Goal: Task Accomplishment & Management: Manage account settings

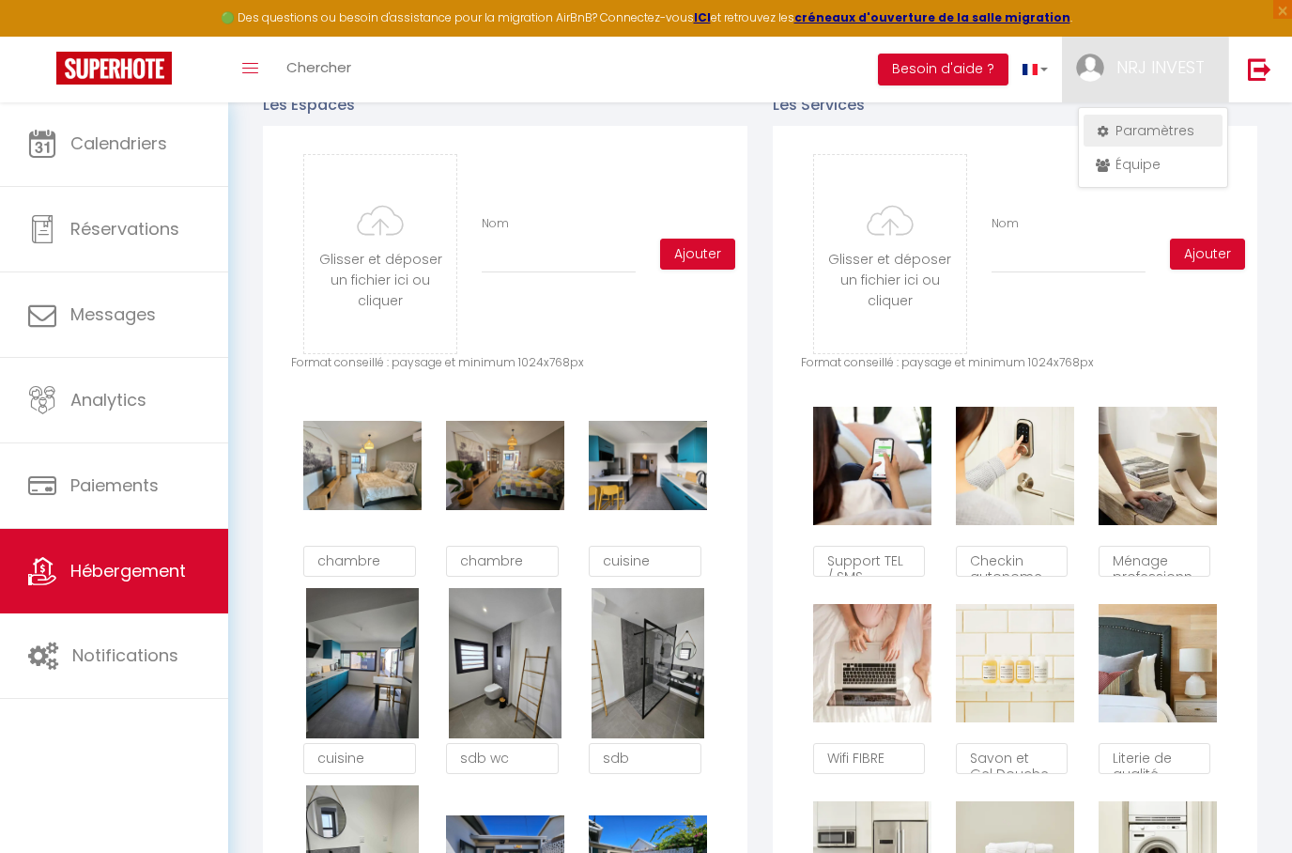
scroll to position [0, 608]
click at [1167, 127] on link "Paramètres" at bounding box center [1153, 131] width 139 height 32
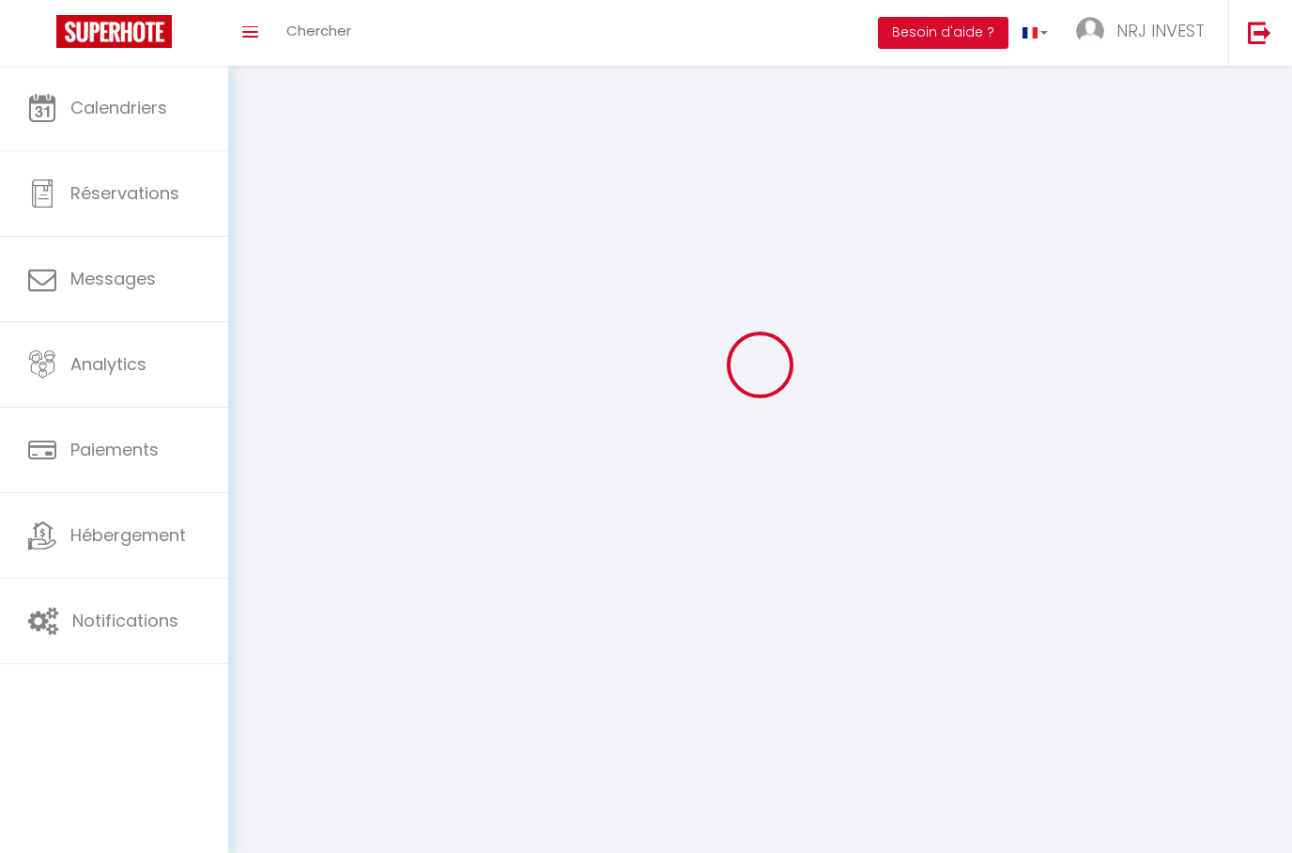
scroll to position [74, 0]
select select
type input "NRJ INVEST"
type input "hoarau.j"
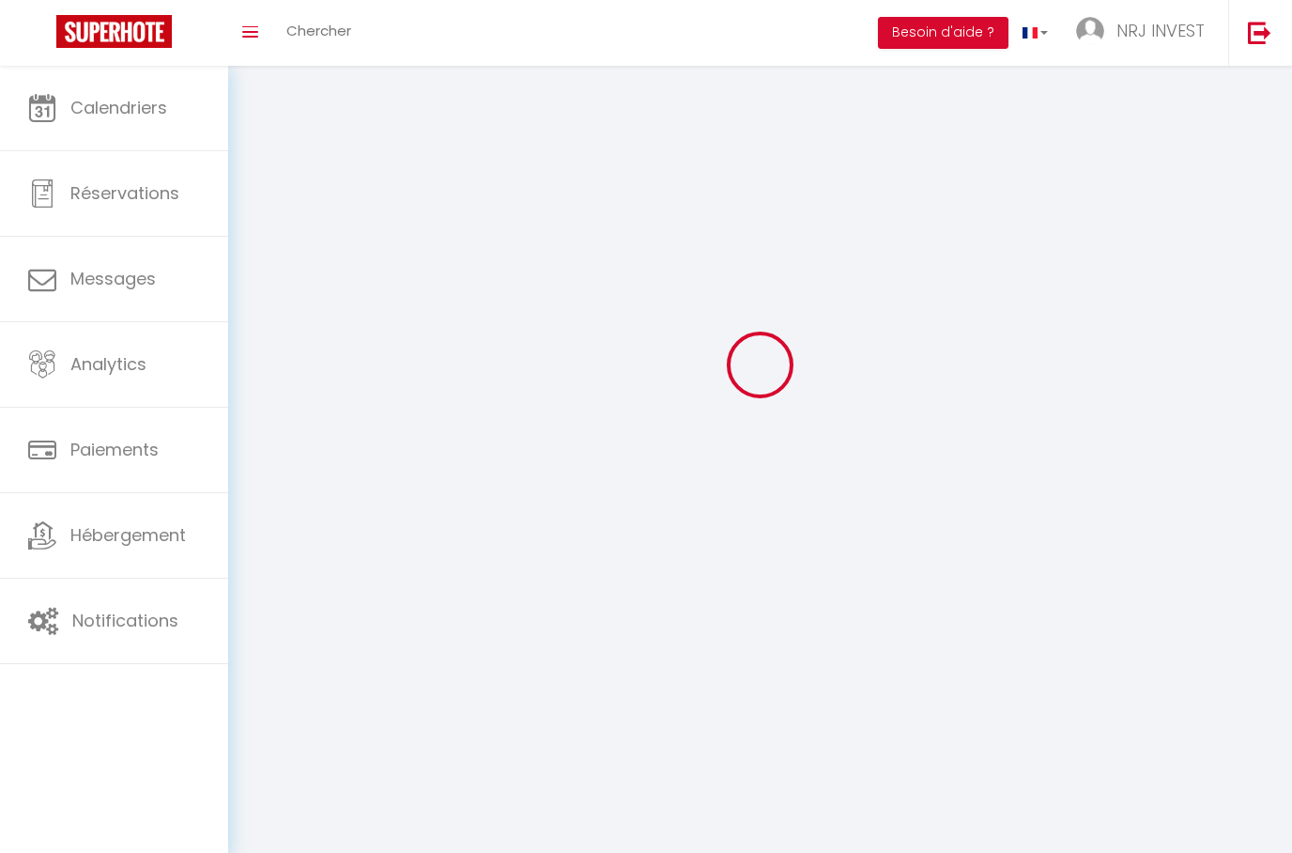
type input "[PHONE_NUMBER]"
type input "120 BIS CHEMIN ZAZO"
type input "97430"
type input "LE TAMPON"
type input "eObRNP6P2saqWktIHDTOjINdA"
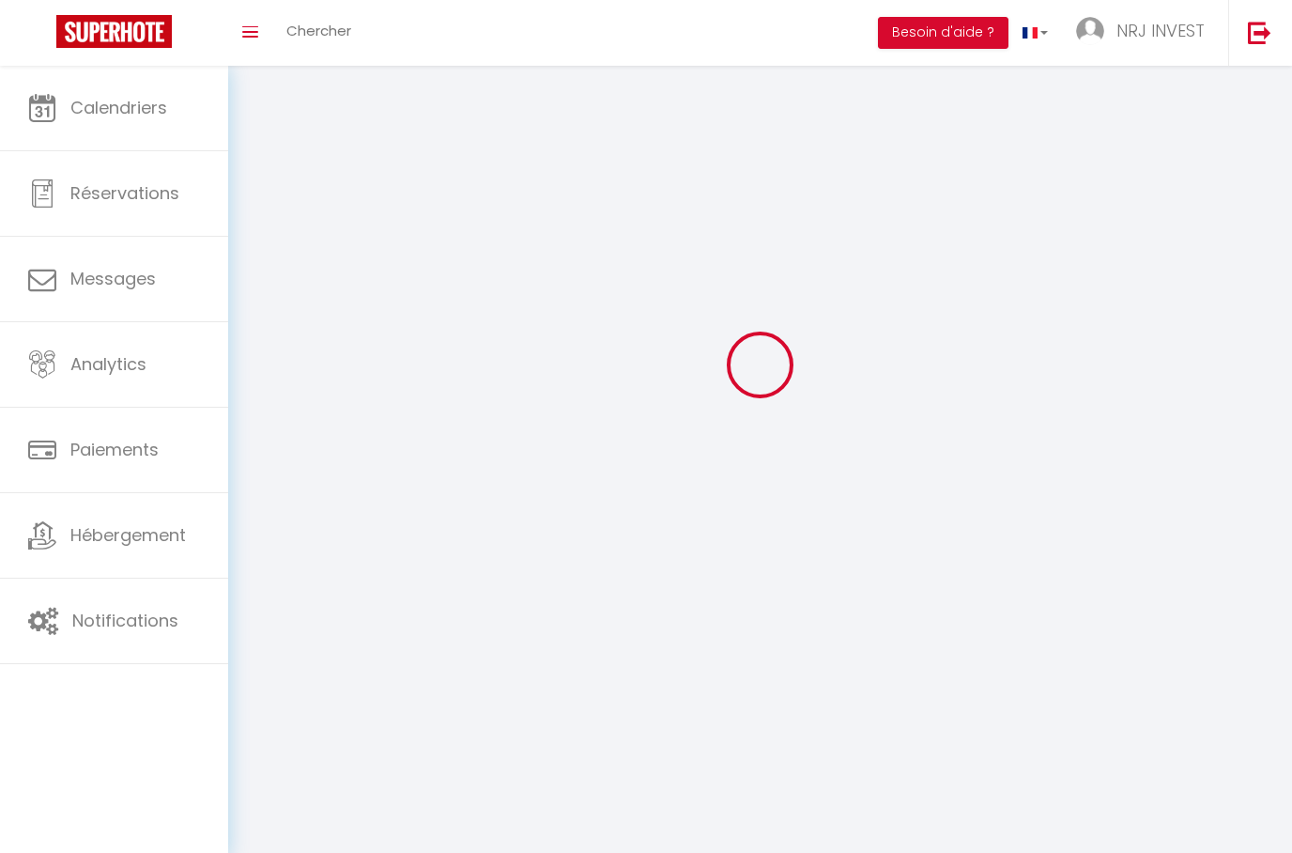
type input "gZoMiVVKyIqhOMTNUZH9ZXGXe"
type input "eObRNP6P2saqWktIHDTOjINdA"
type input "gZoMiVVKyIqhOMTNUZH9ZXGXe"
type input "[URL][DOMAIN_NAME]"
select select "28"
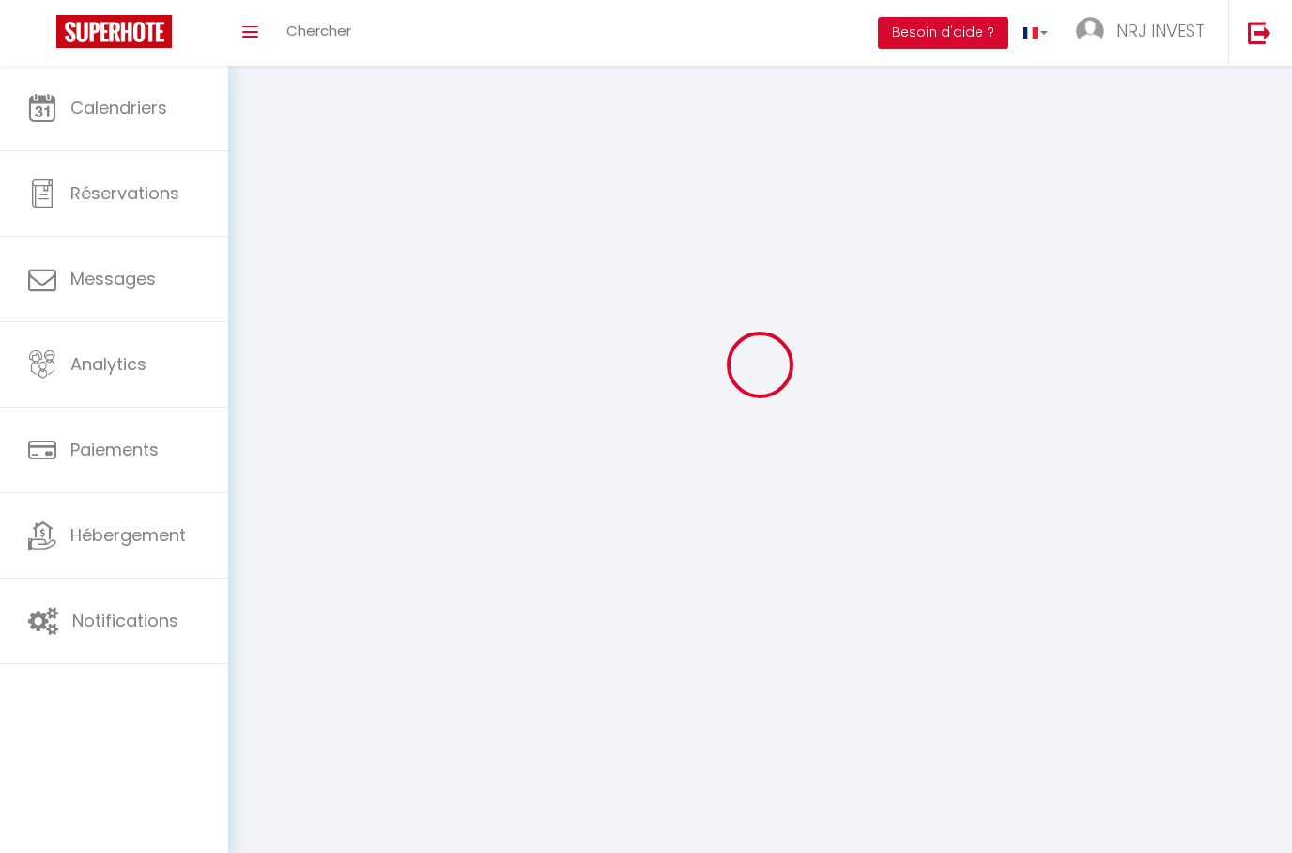
select select "fr"
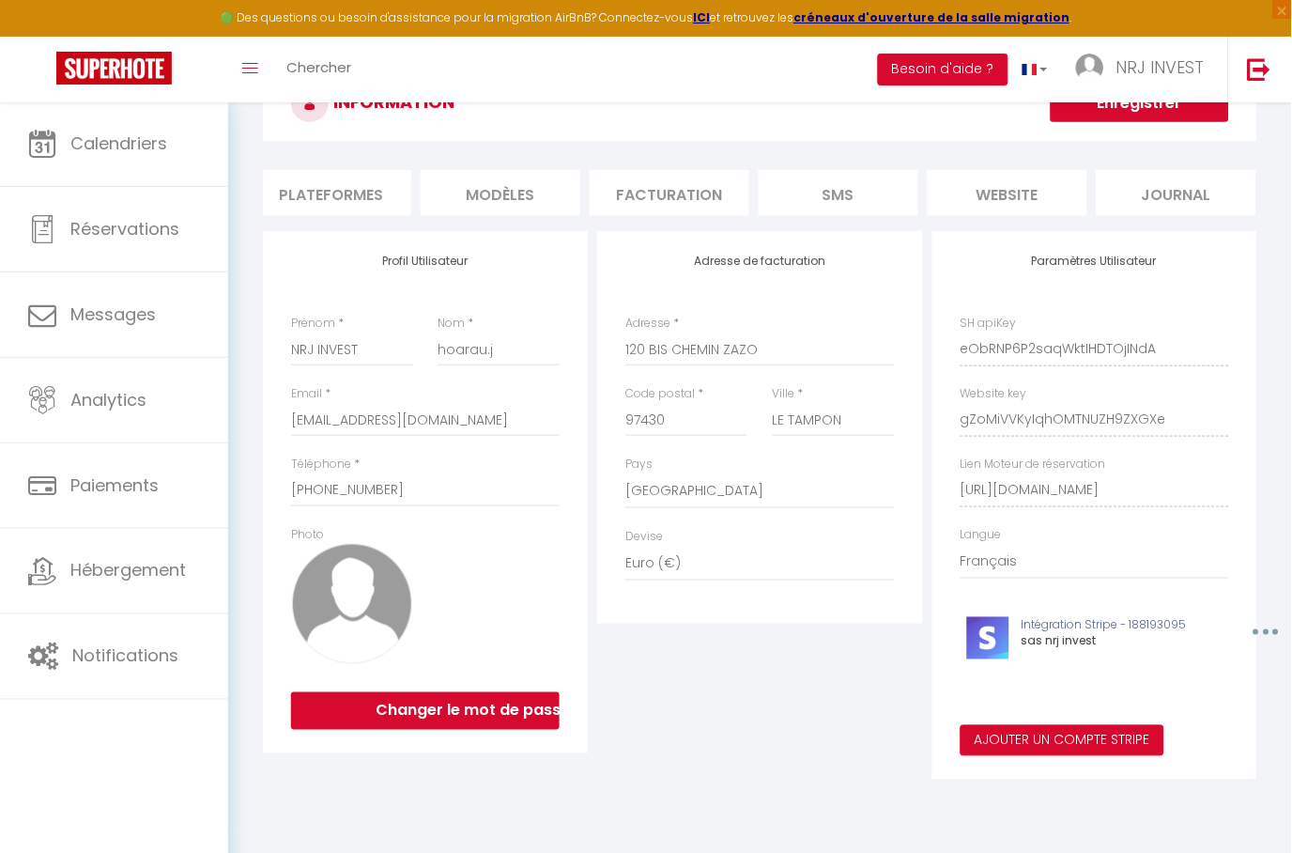
scroll to position [0, 348]
click at [1040, 196] on li "website" at bounding box center [1009, 193] width 160 height 46
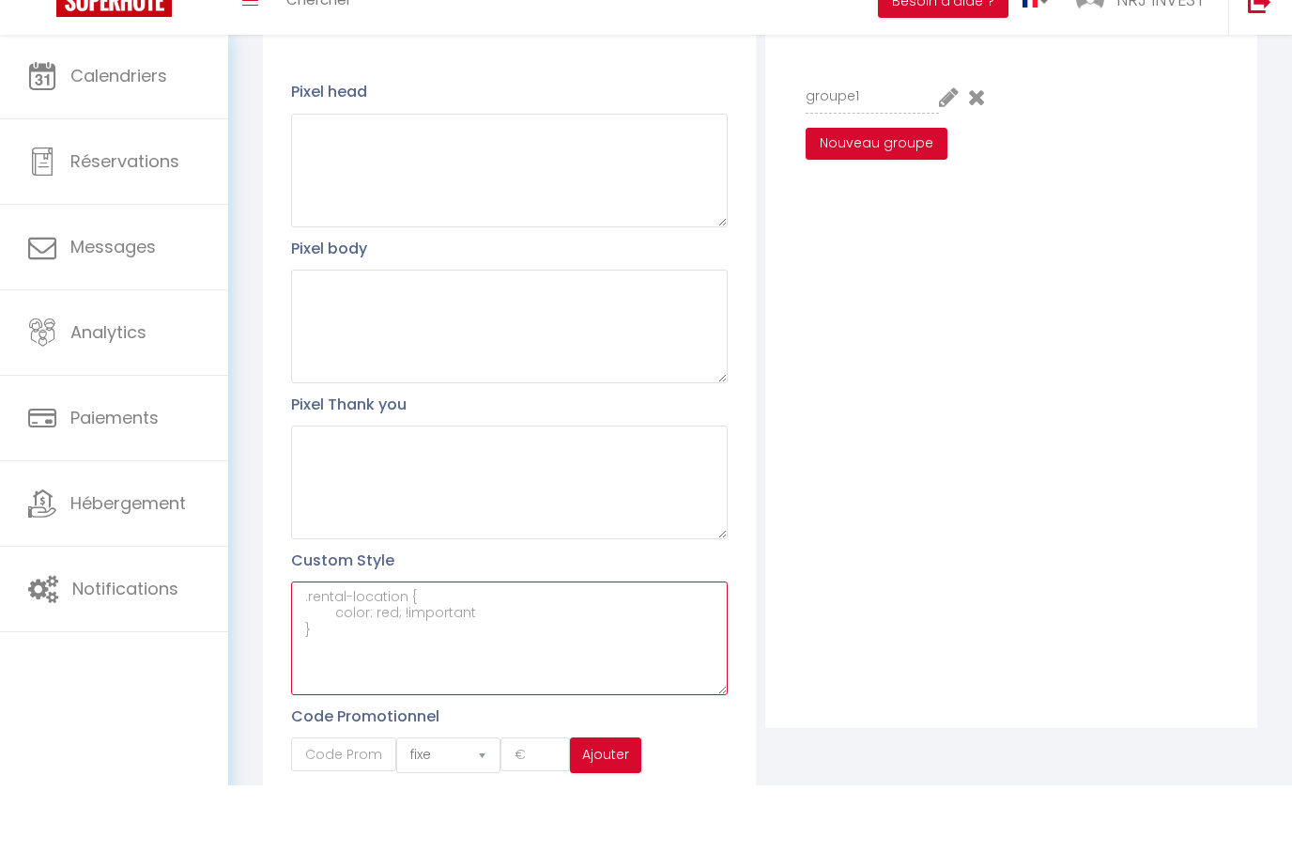
click at [351, 649] on textarea at bounding box center [509, 706] width 436 height 114
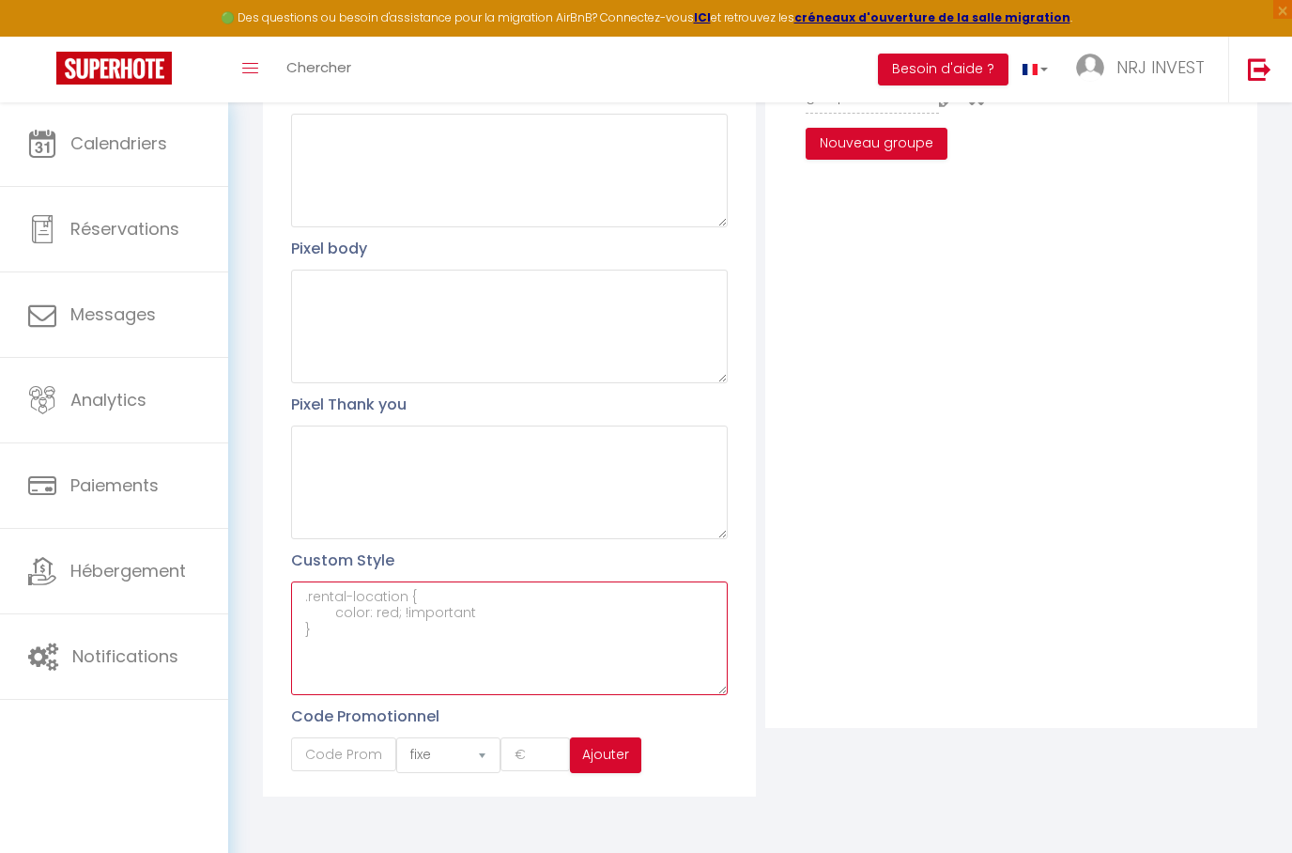
click at [347, 601] on textarea at bounding box center [509, 638] width 436 height 114
paste textarea "/* =========================== Thème “cartes blanches + bouton doré” ==========…"
type textarea "/* =========================== Thème “cartes blanches + bouton doré” ==========…"
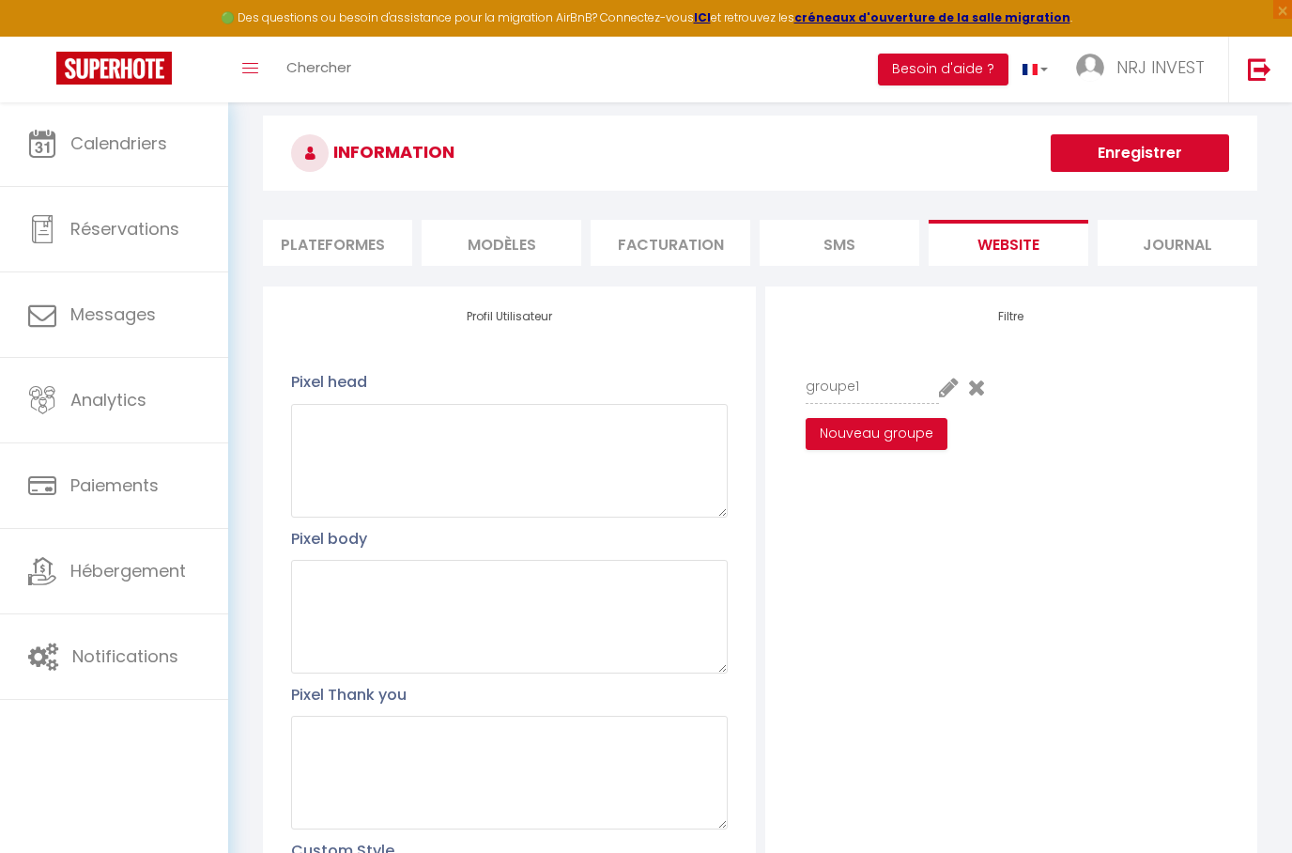
scroll to position [0, 0]
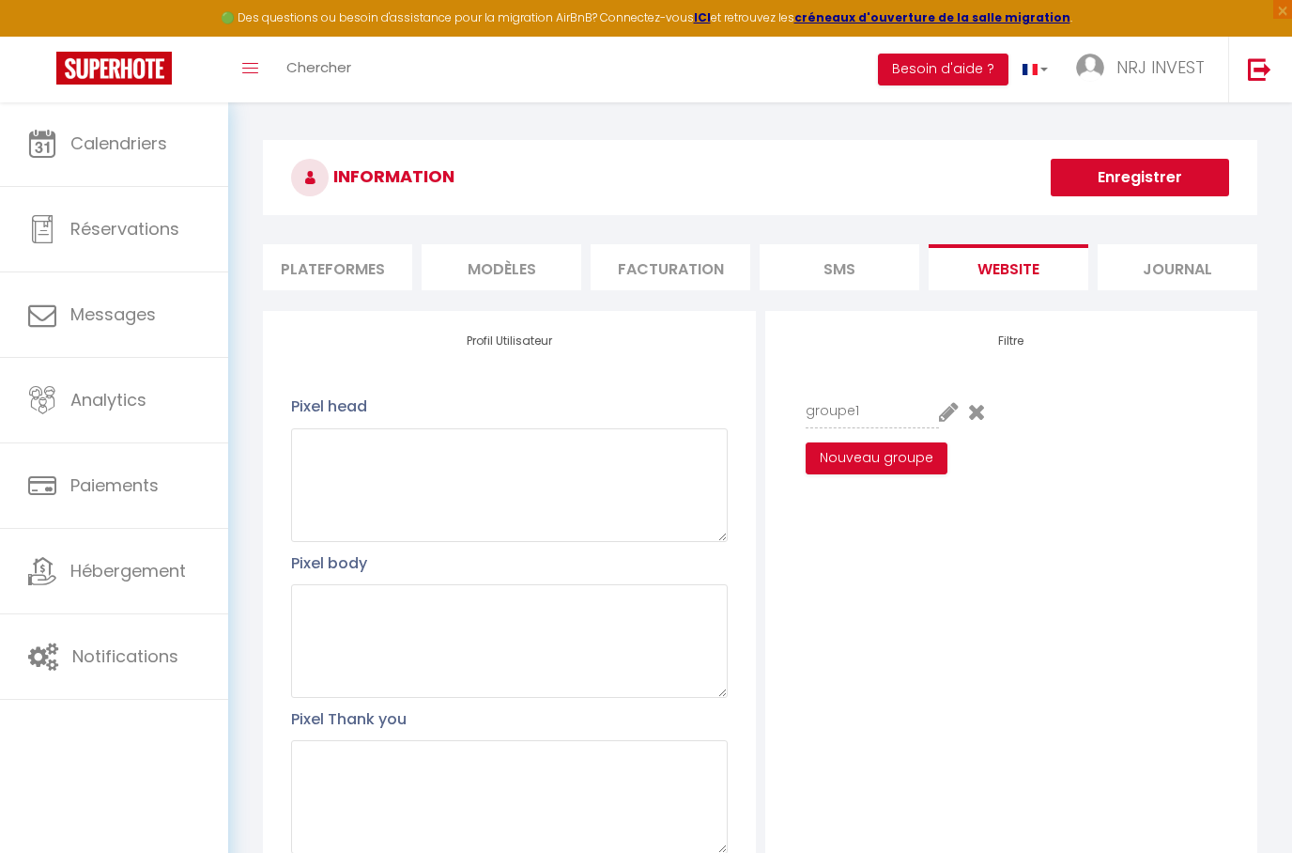
click at [1189, 165] on button "Enregistrer" at bounding box center [1140, 178] width 178 height 38
click at [1157, 433] on div "groupe1 Nouveau groupe" at bounding box center [1010, 452] width 461 height 117
click at [1168, 340] on h4 "Filtre" at bounding box center [1011, 340] width 436 height 13
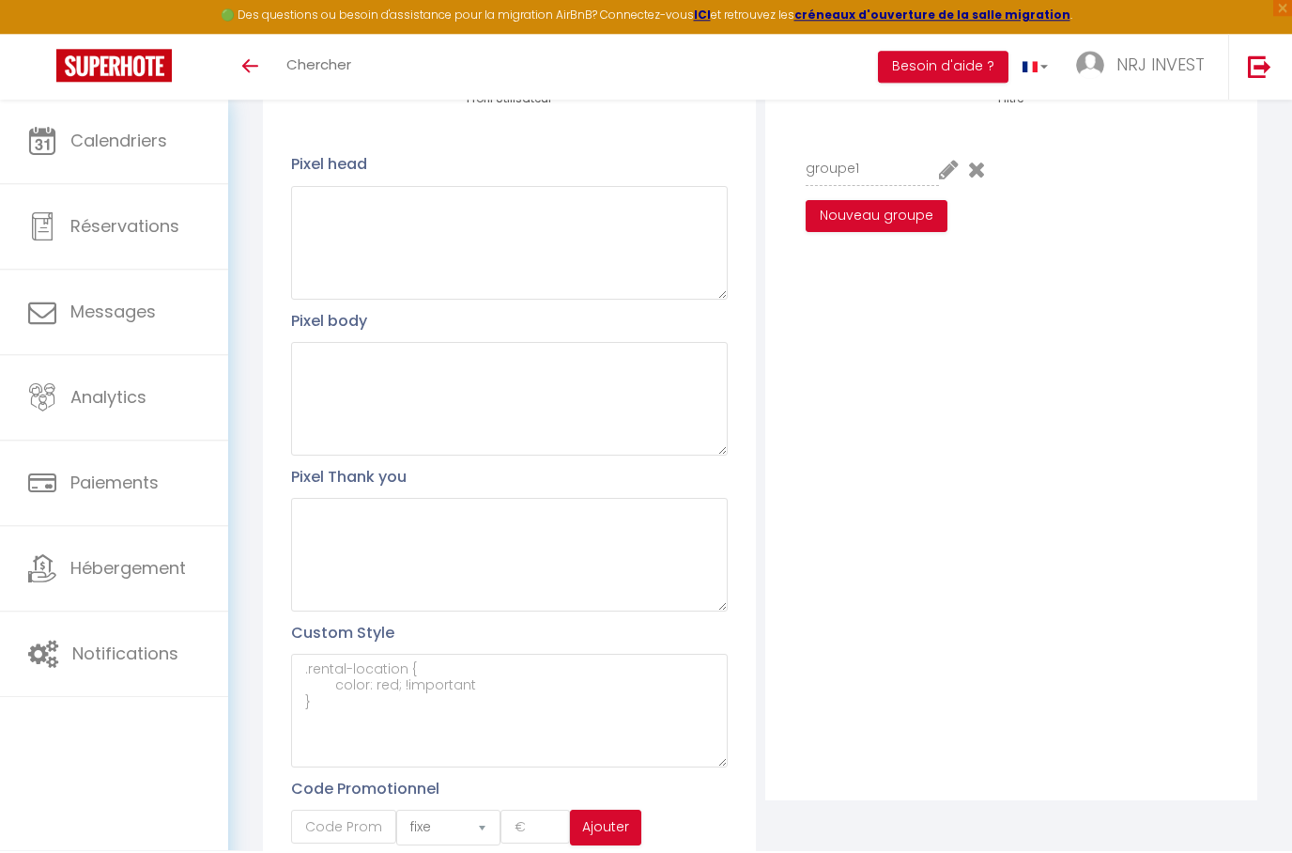
scroll to position [239, 0]
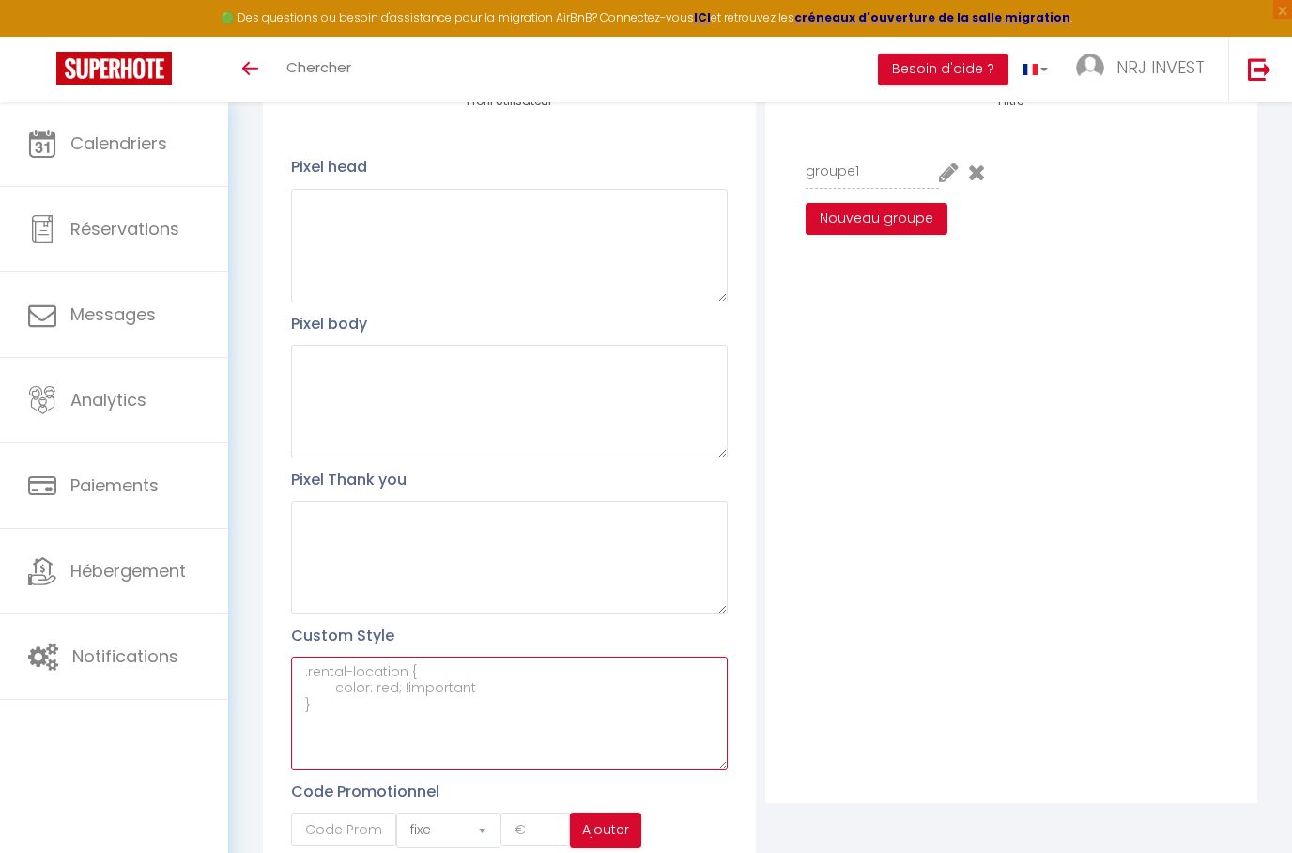
click at [657, 692] on textarea at bounding box center [509, 713] width 436 height 114
type textarea "B"
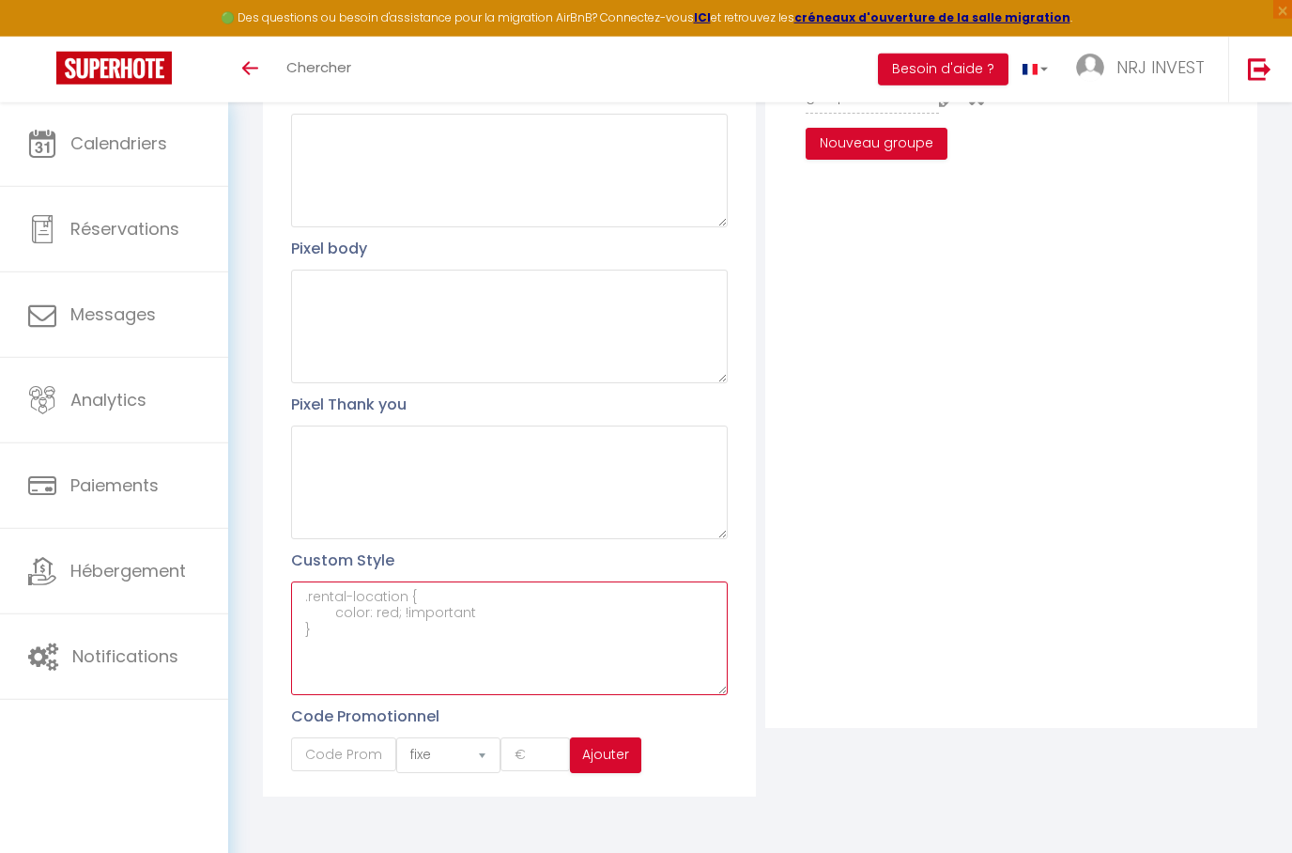
click at [462, 615] on textarea at bounding box center [509, 638] width 436 height 114
paste textarea "background: #fff !important"
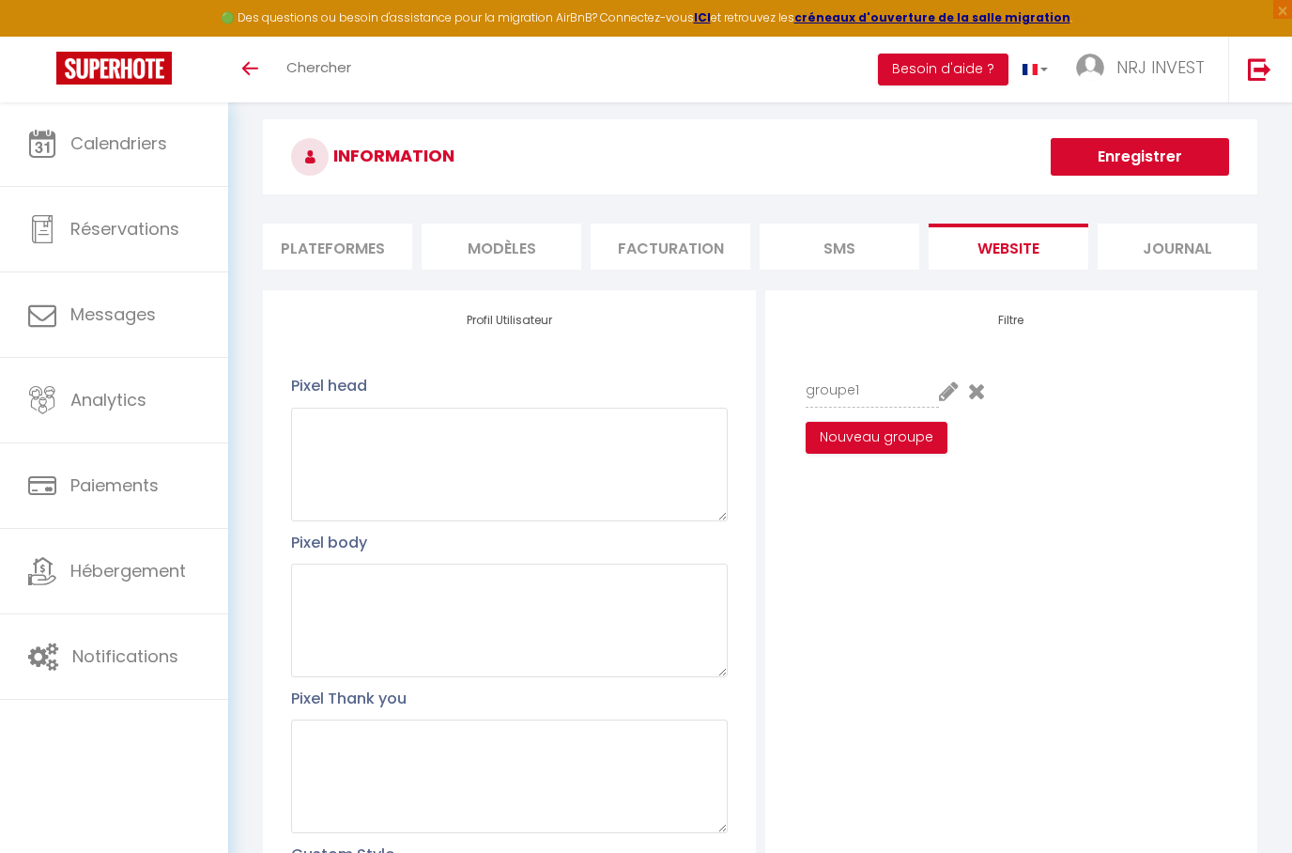
scroll to position [0, 0]
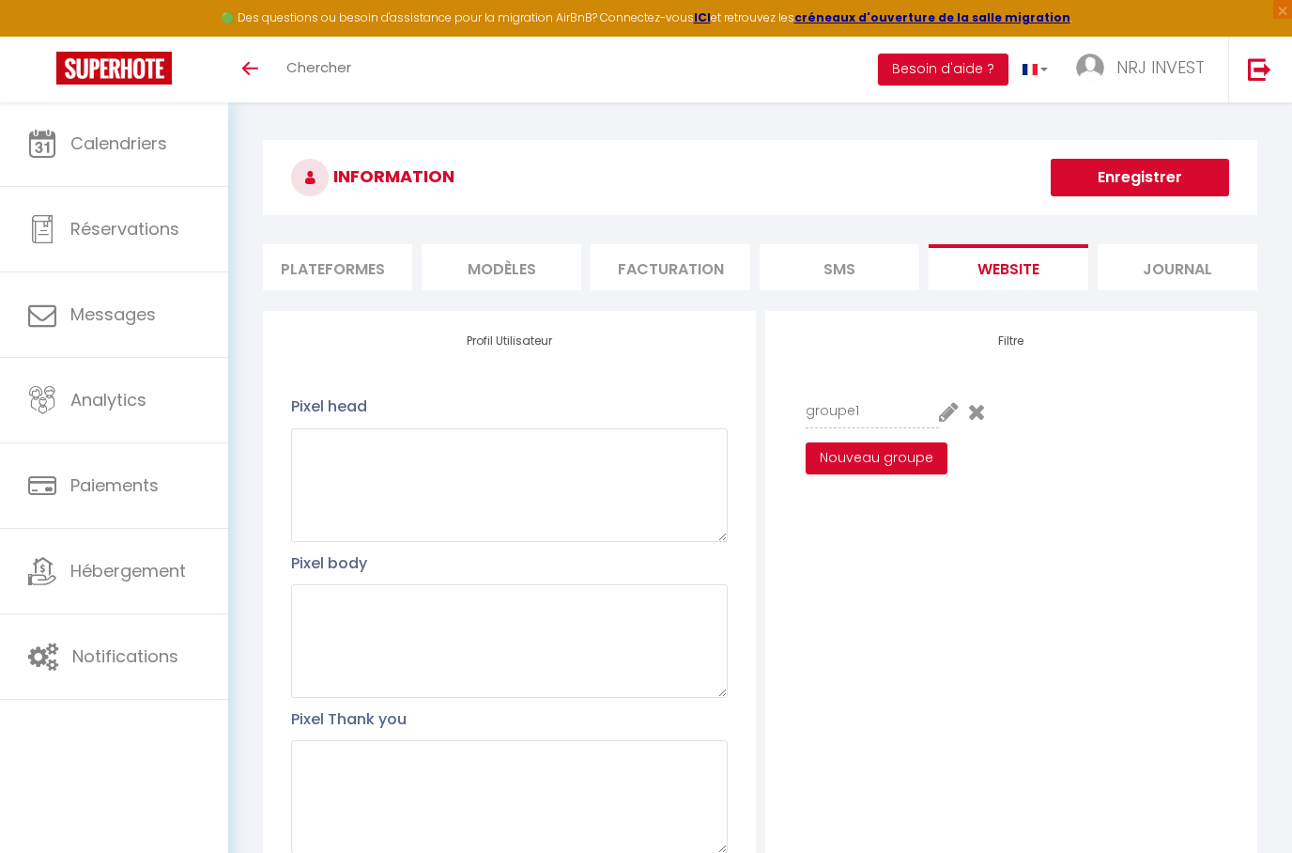
type textarea "background: #fff !important"
click at [1175, 179] on button "Enregistrer" at bounding box center [1140, 178] width 178 height 38
click at [333, 254] on li "Plateformes" at bounding box center [333, 267] width 160 height 46
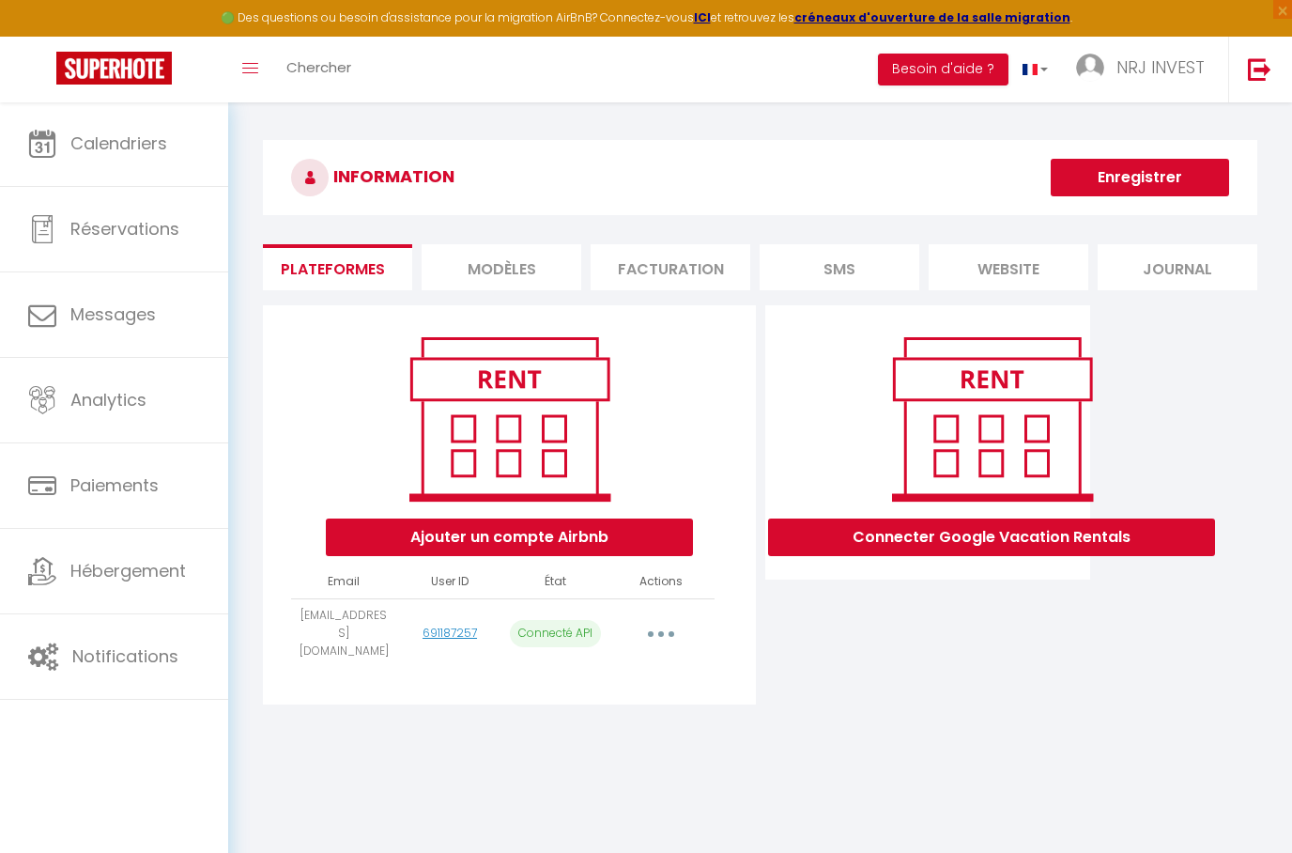
click at [499, 254] on li "MODÈLES" at bounding box center [502, 267] width 160 height 46
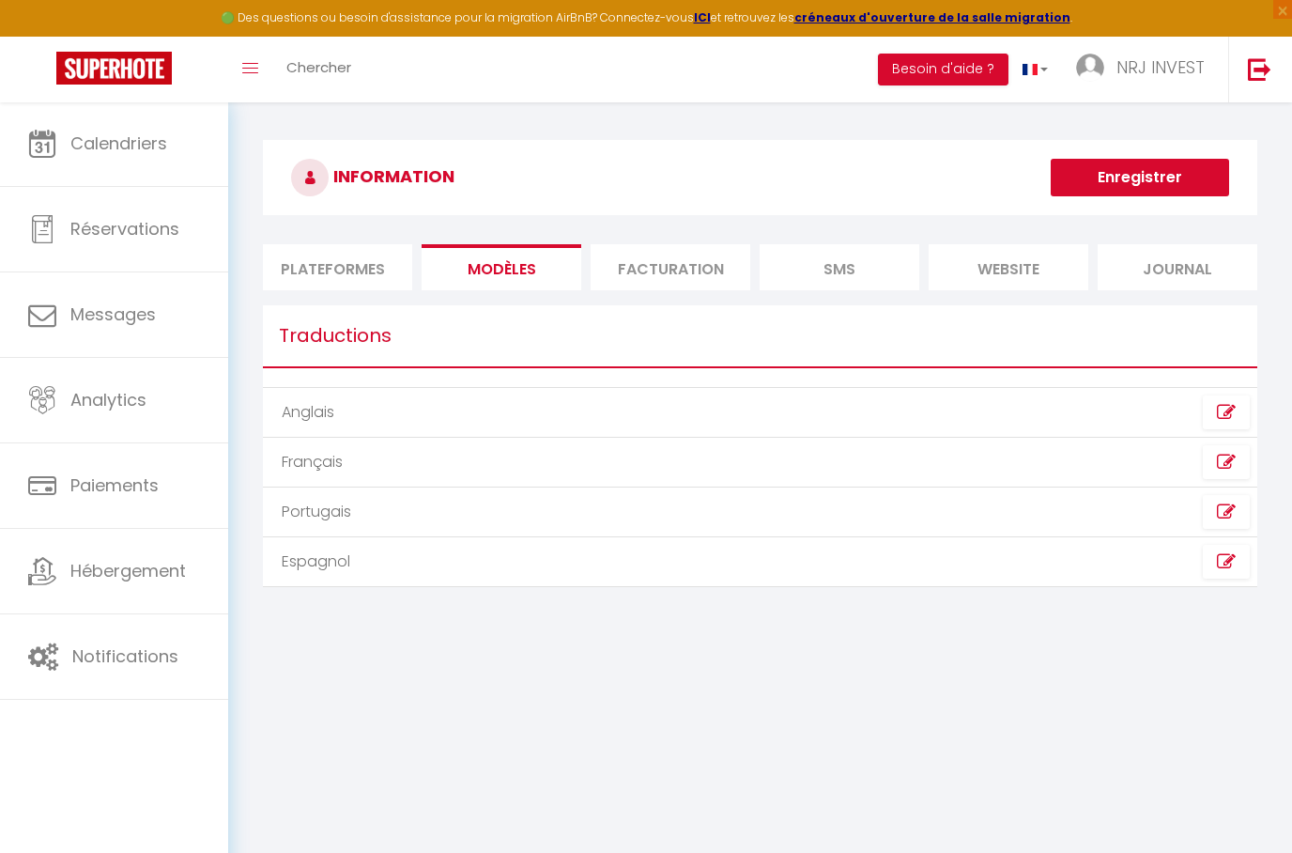
click at [608, 275] on li "Facturation" at bounding box center [671, 267] width 160 height 46
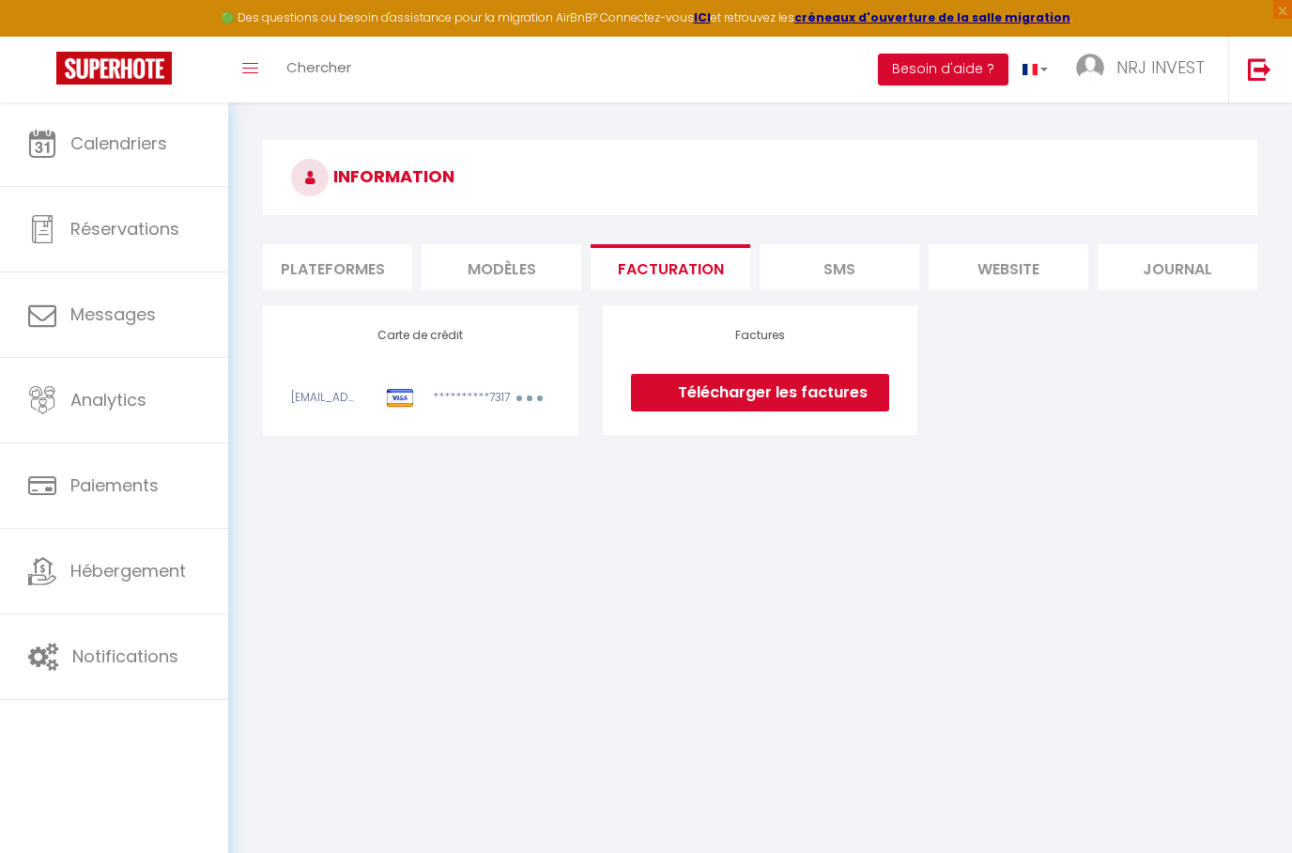
click at [902, 264] on li "SMS" at bounding box center [840, 267] width 160 height 46
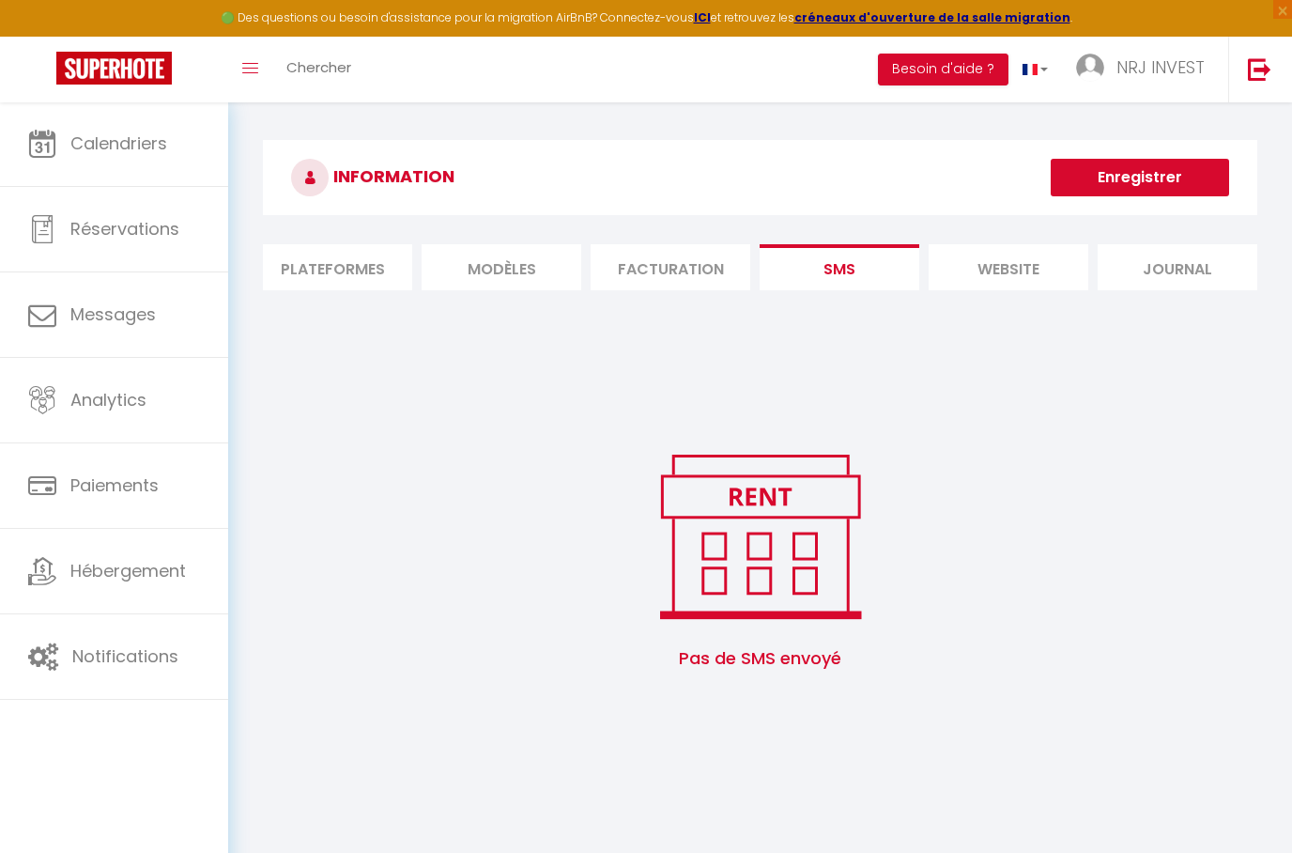
click at [962, 269] on li "website" at bounding box center [1009, 267] width 160 height 46
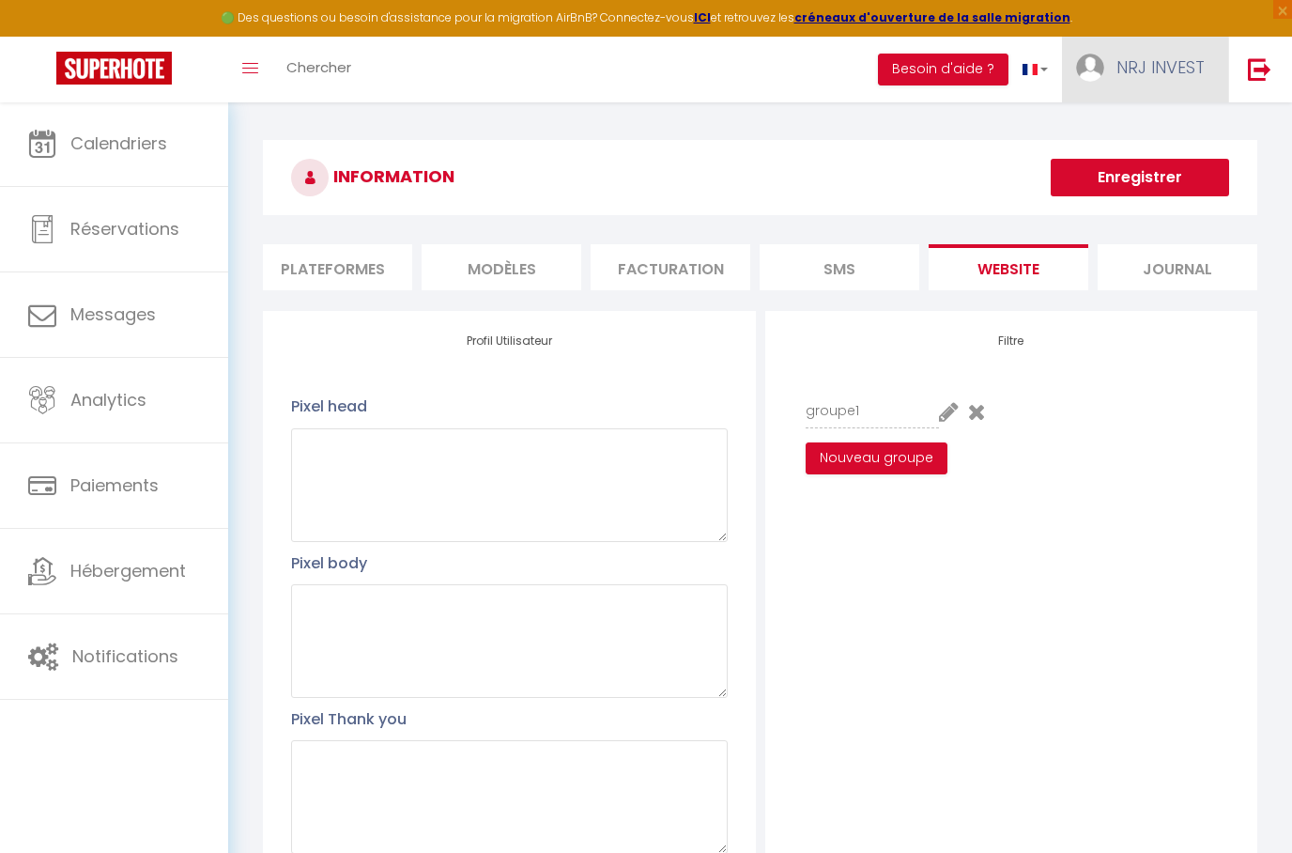
click at [1199, 53] on link "NRJ INVEST" at bounding box center [1145, 70] width 166 height 66
click at [155, 565] on div at bounding box center [646, 426] width 1292 height 853
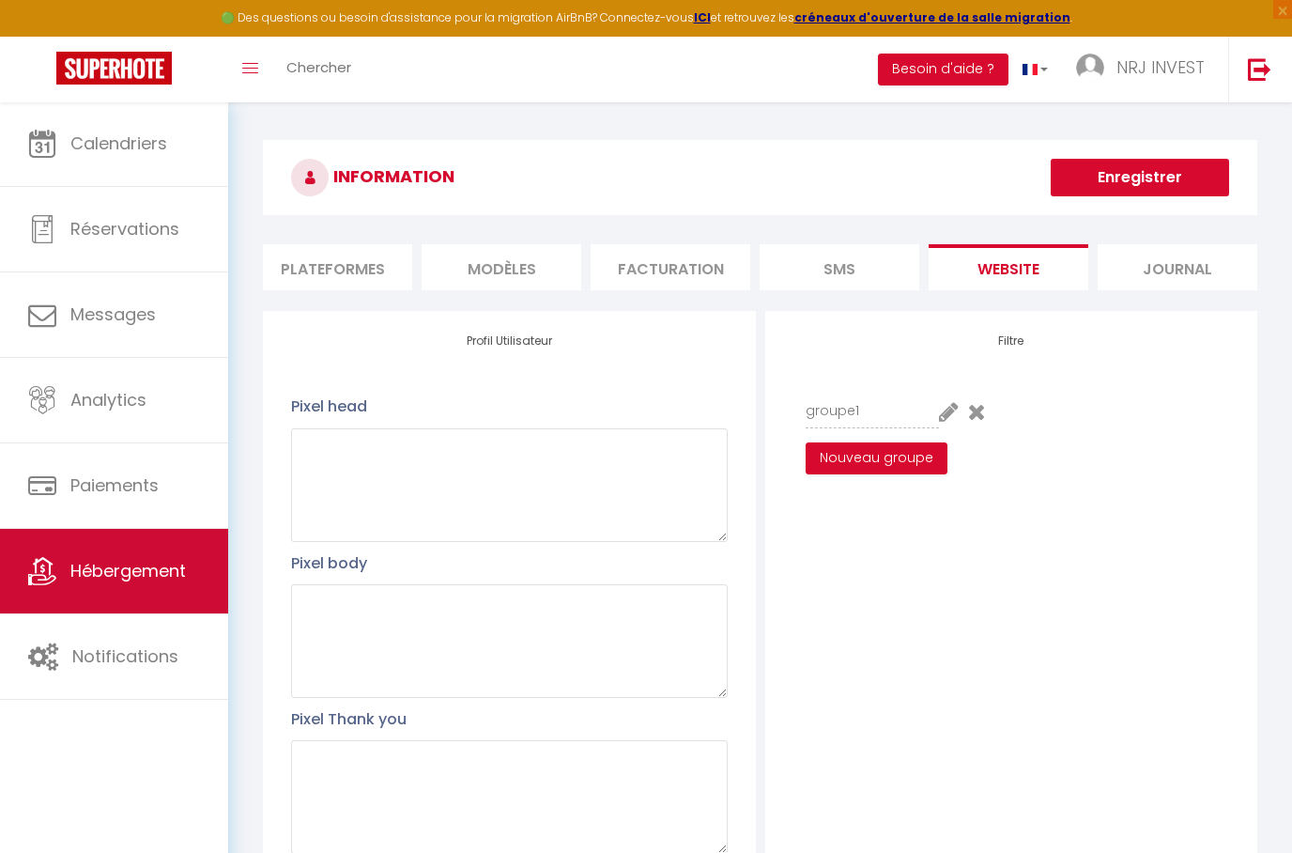
click at [155, 565] on span "Hébergement" at bounding box center [127, 570] width 115 height 23
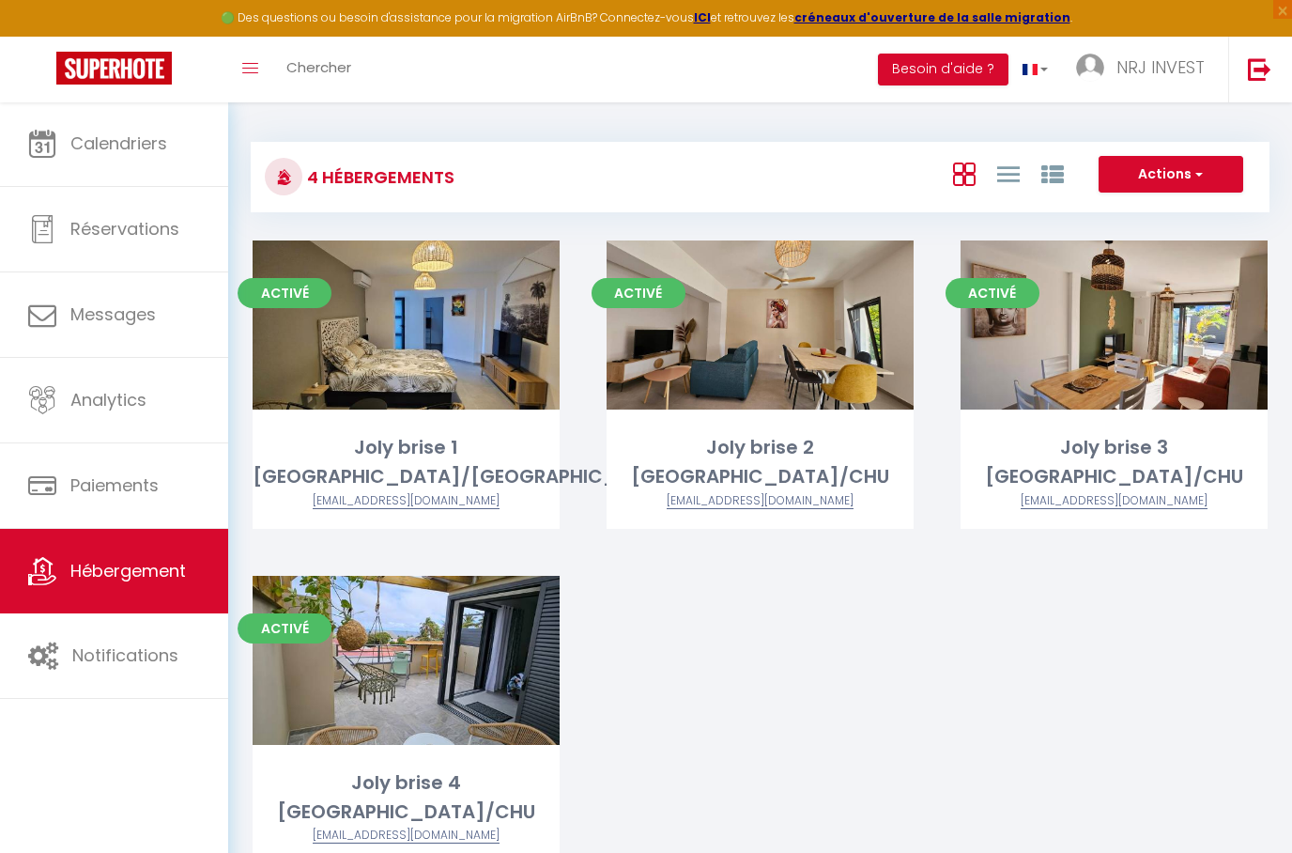
click at [1158, 167] on button "Actions" at bounding box center [1171, 175] width 145 height 38
click at [1019, 667] on div at bounding box center [646, 426] width 1292 height 853
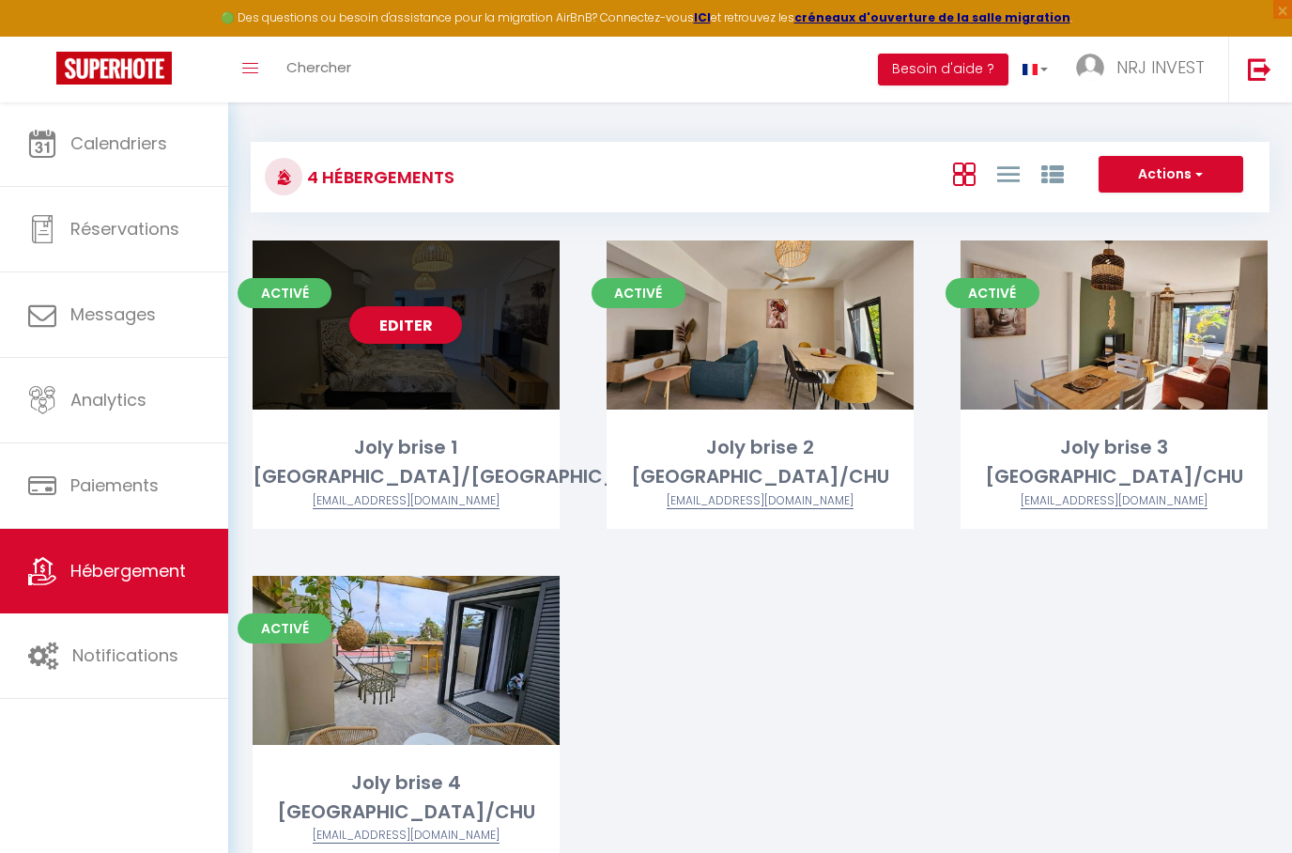
click at [433, 396] on div "Editer" at bounding box center [406, 324] width 307 height 169
select select "3"
select select "2"
select select "1"
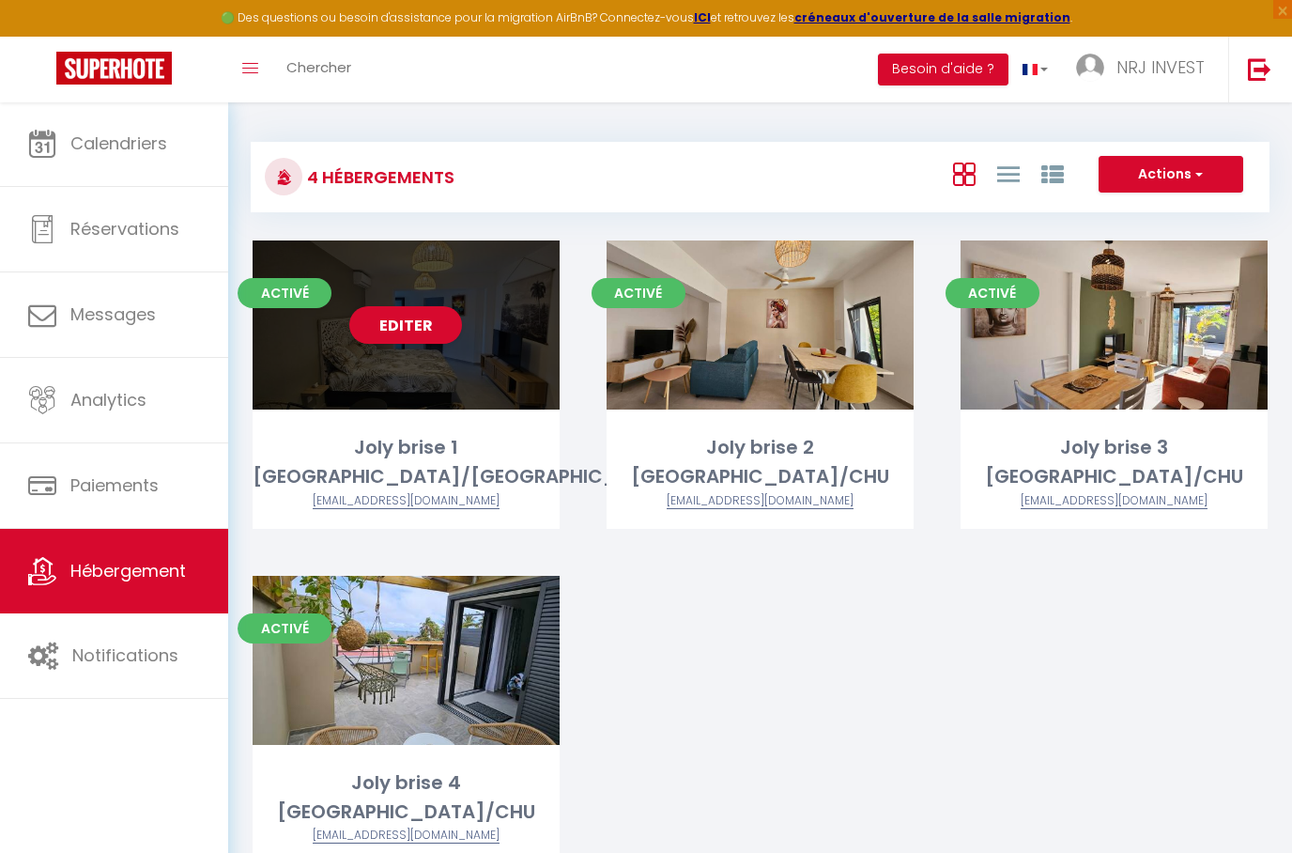
select select
select select "28"
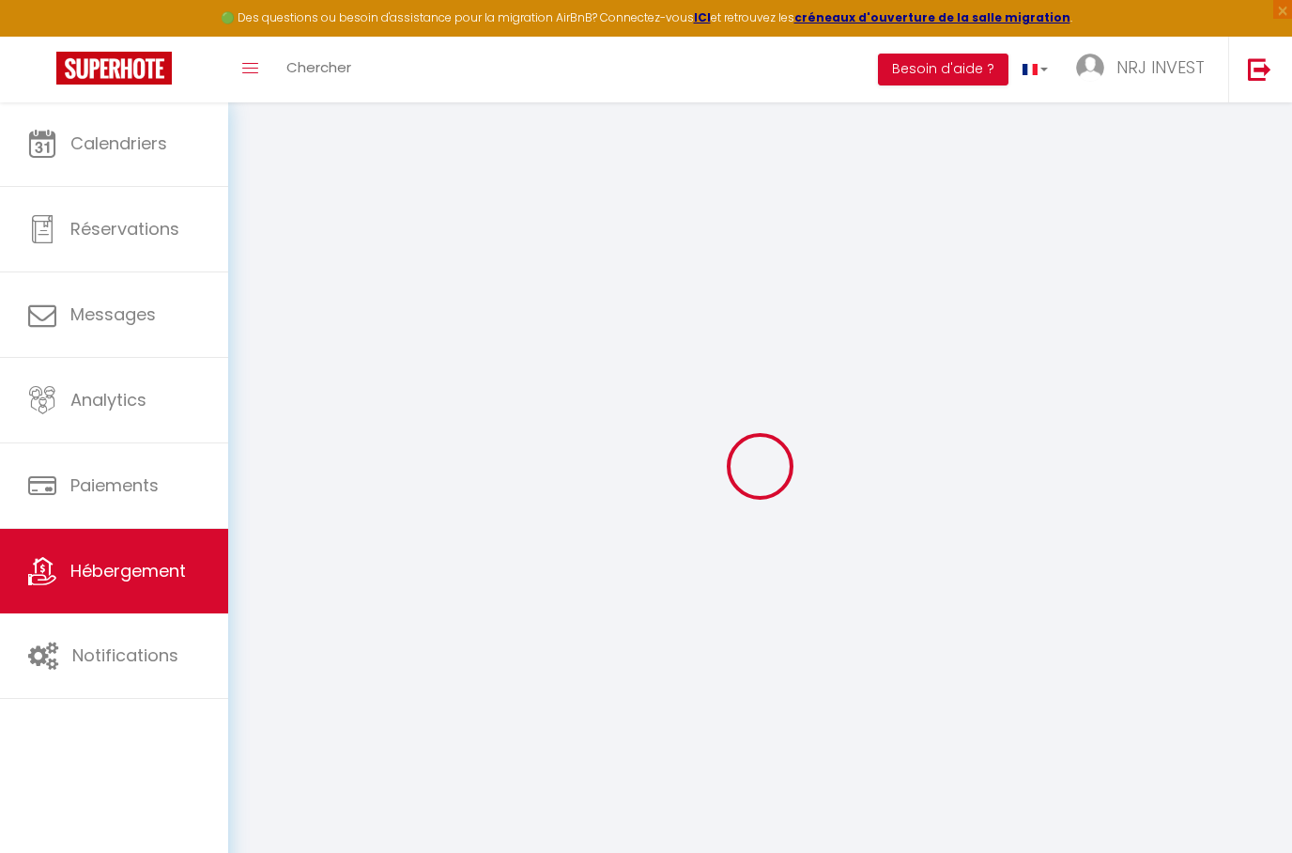
select select
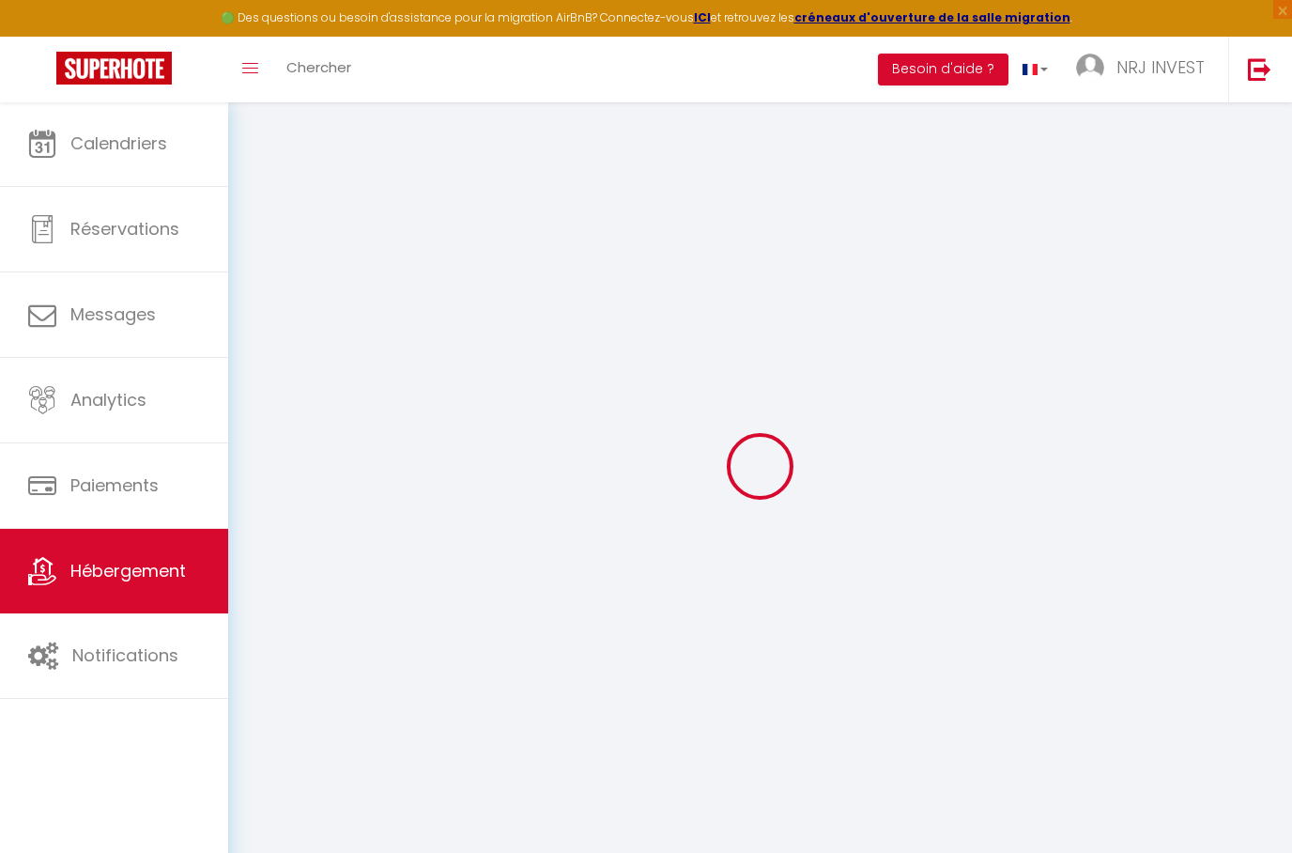
select select
checkbox input "false"
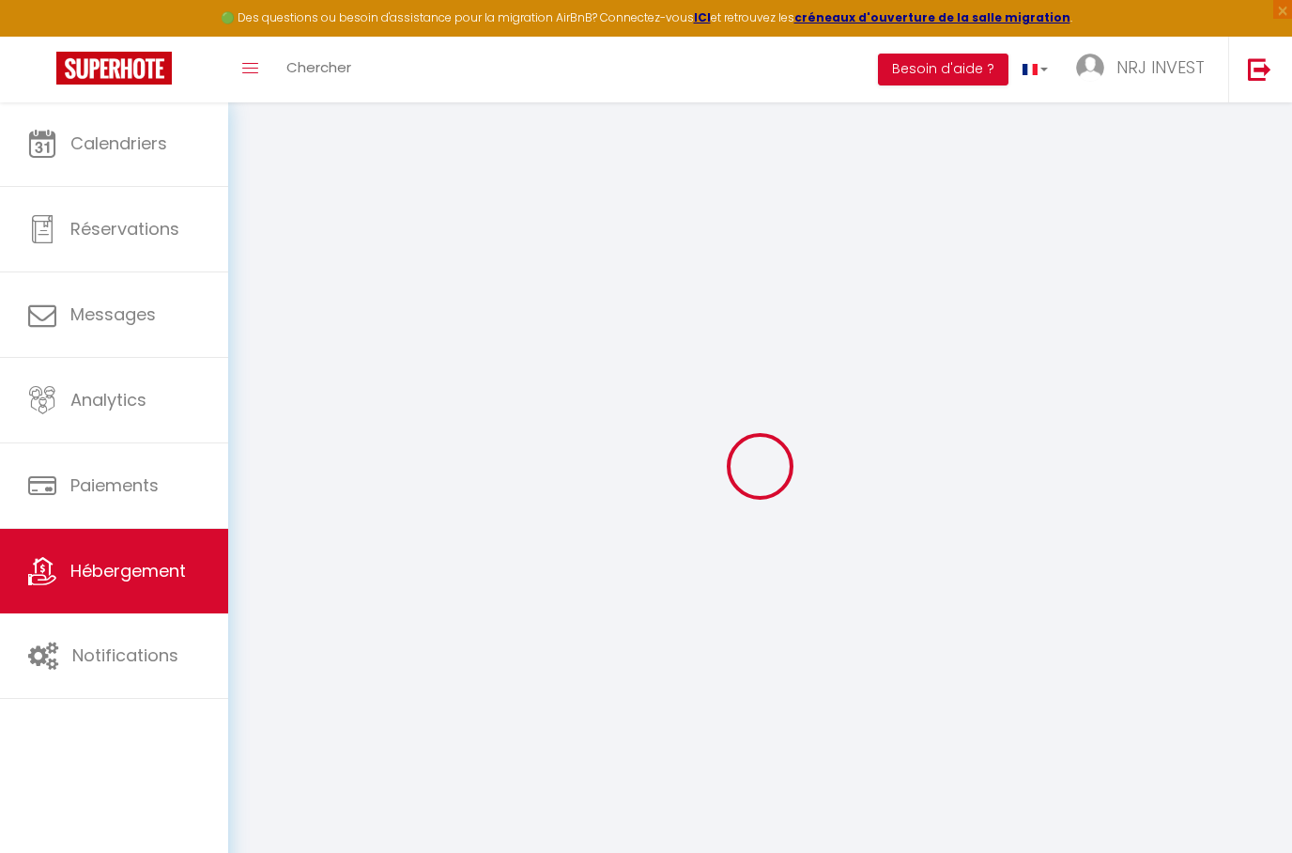
select select
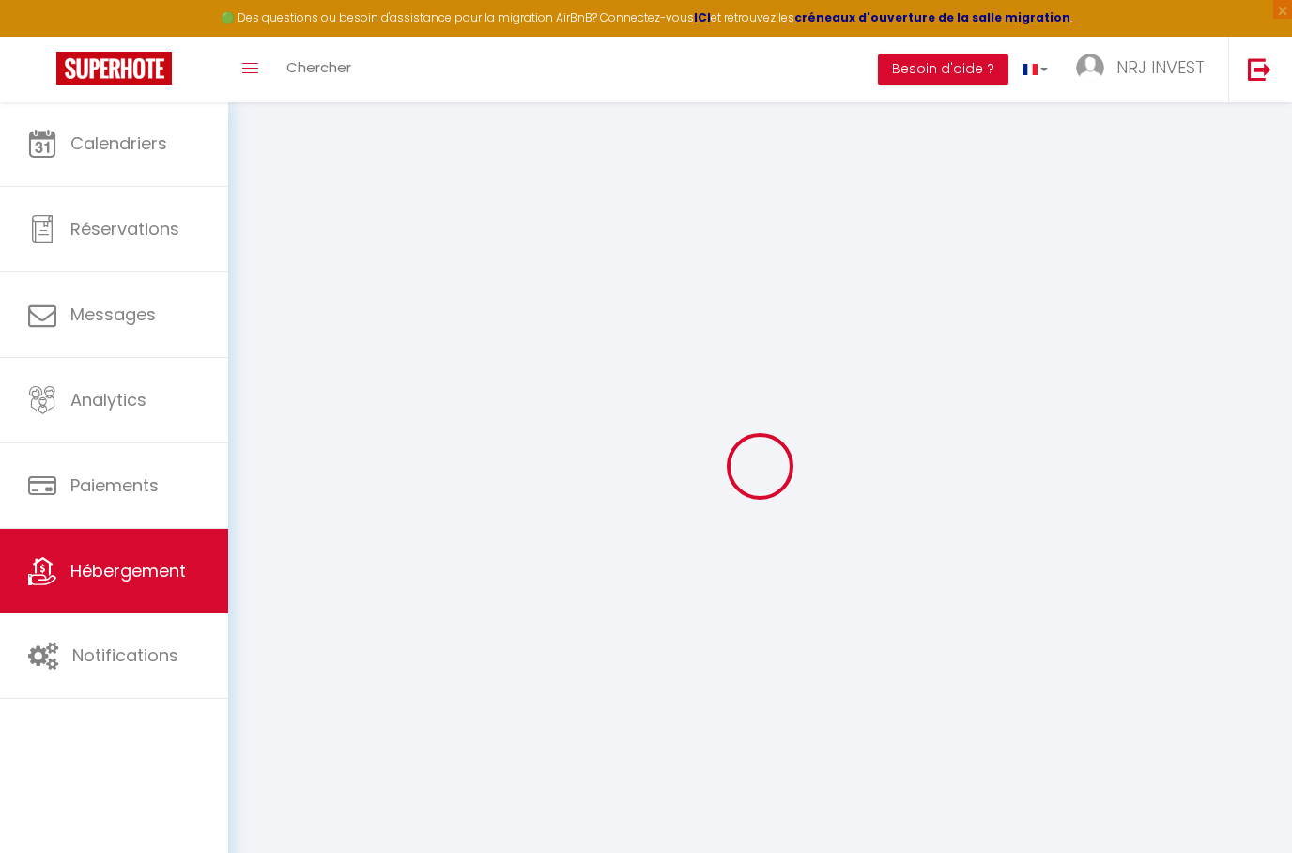
select select
checkbox input "false"
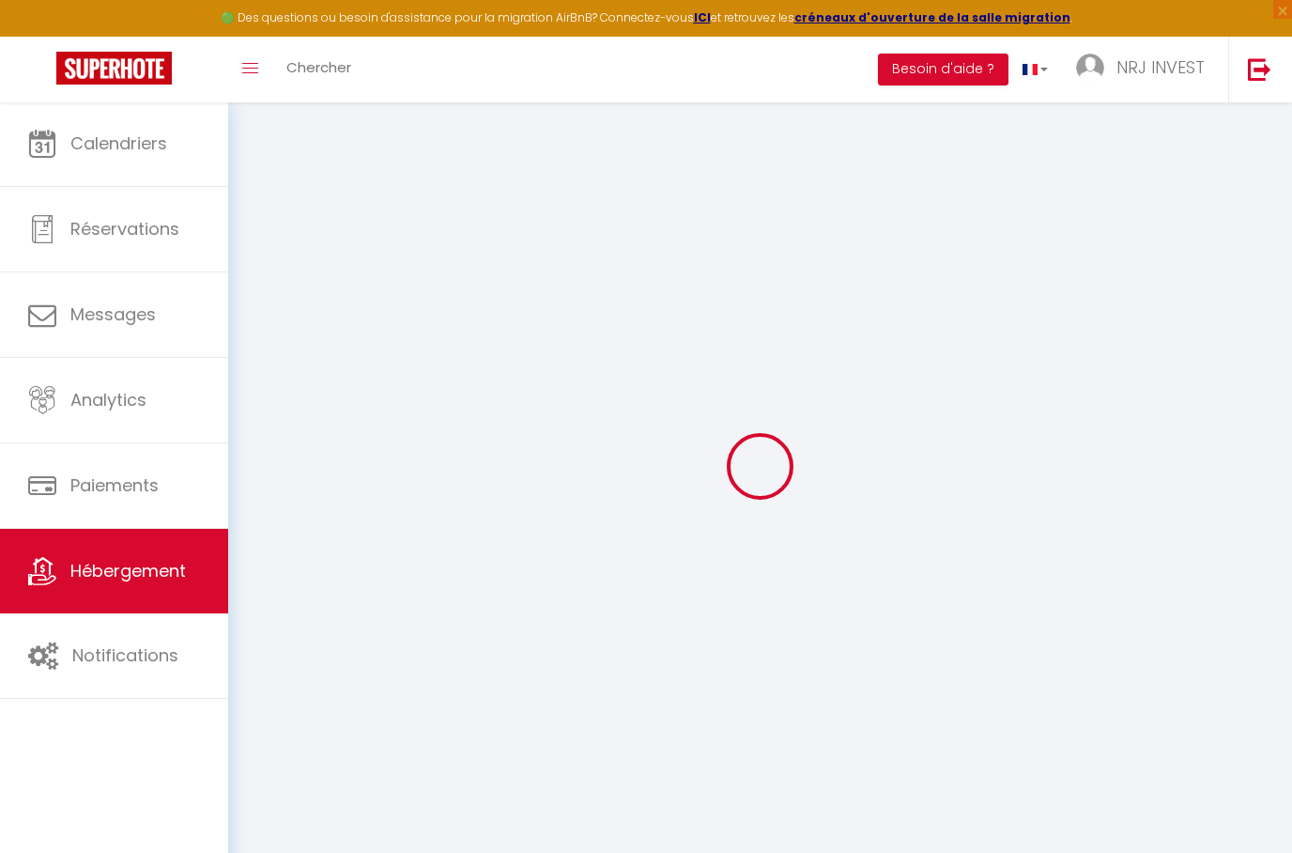
checkbox input "false"
select select
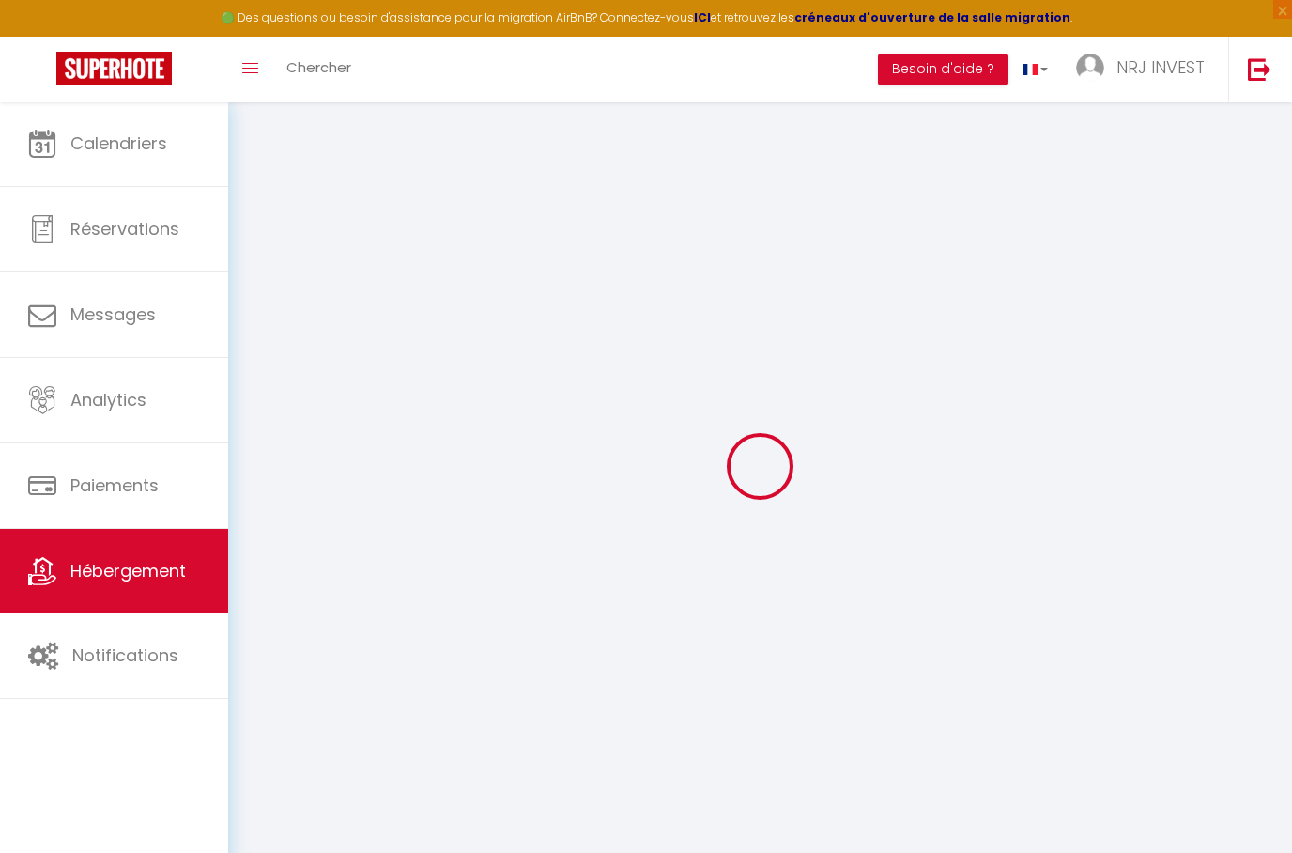
select select
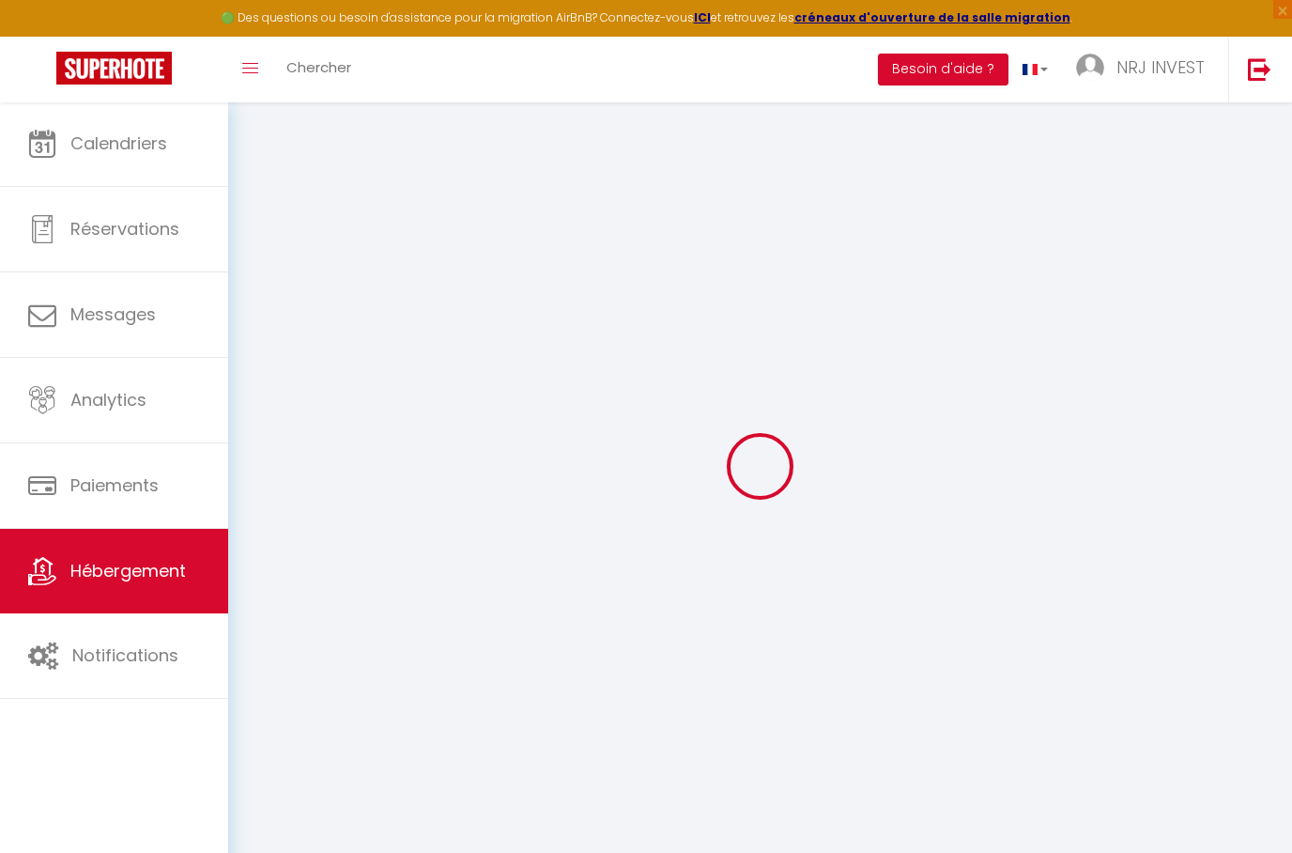
checkbox input "false"
select select
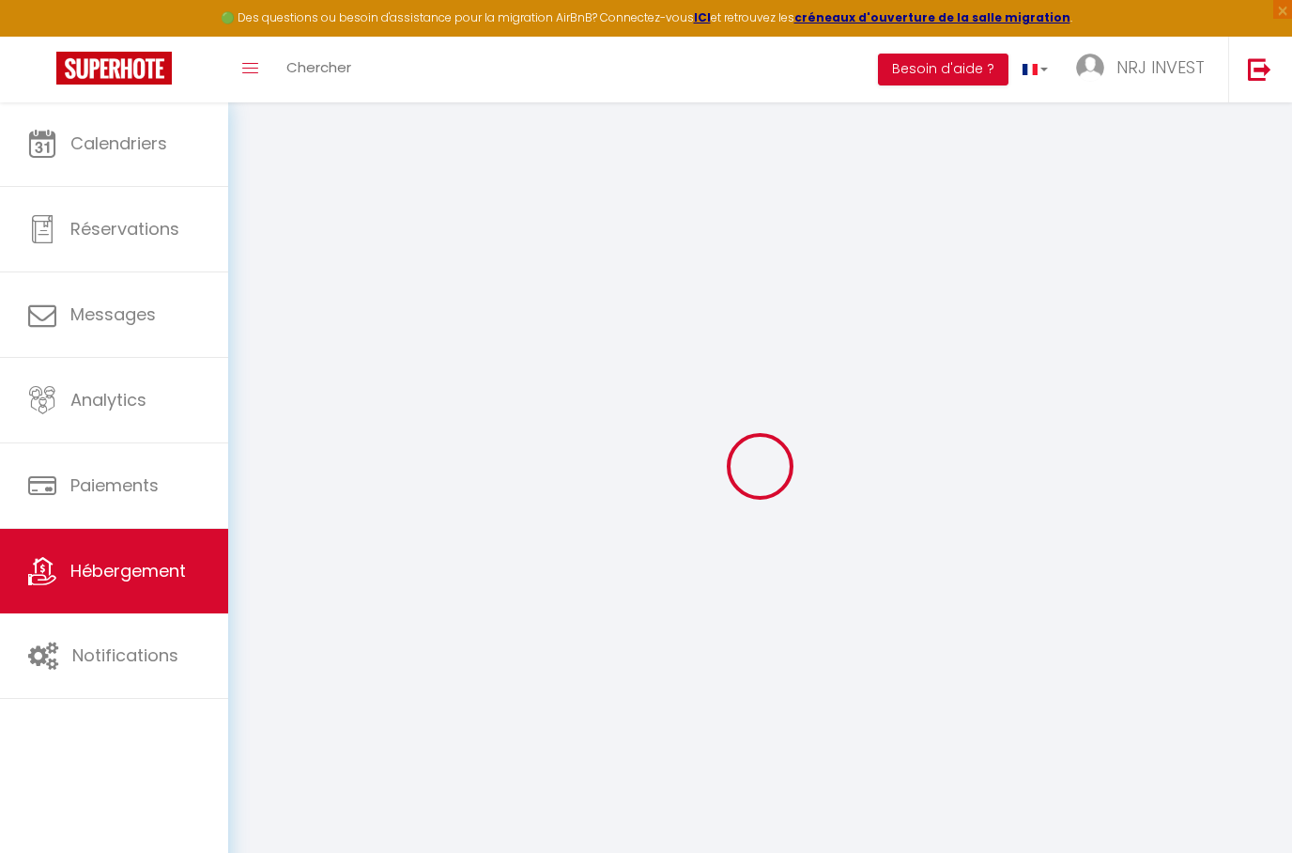
select select
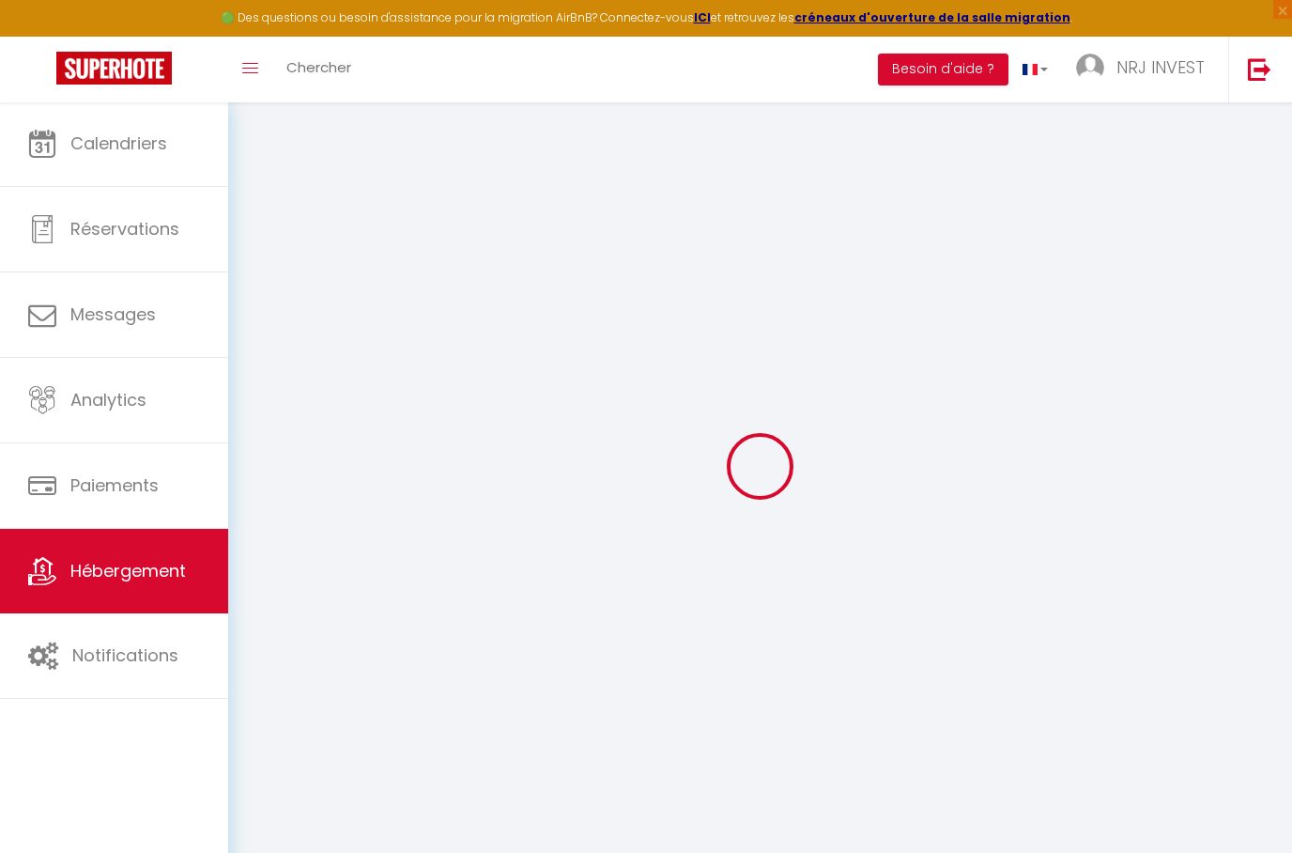
select select
checkbox input "false"
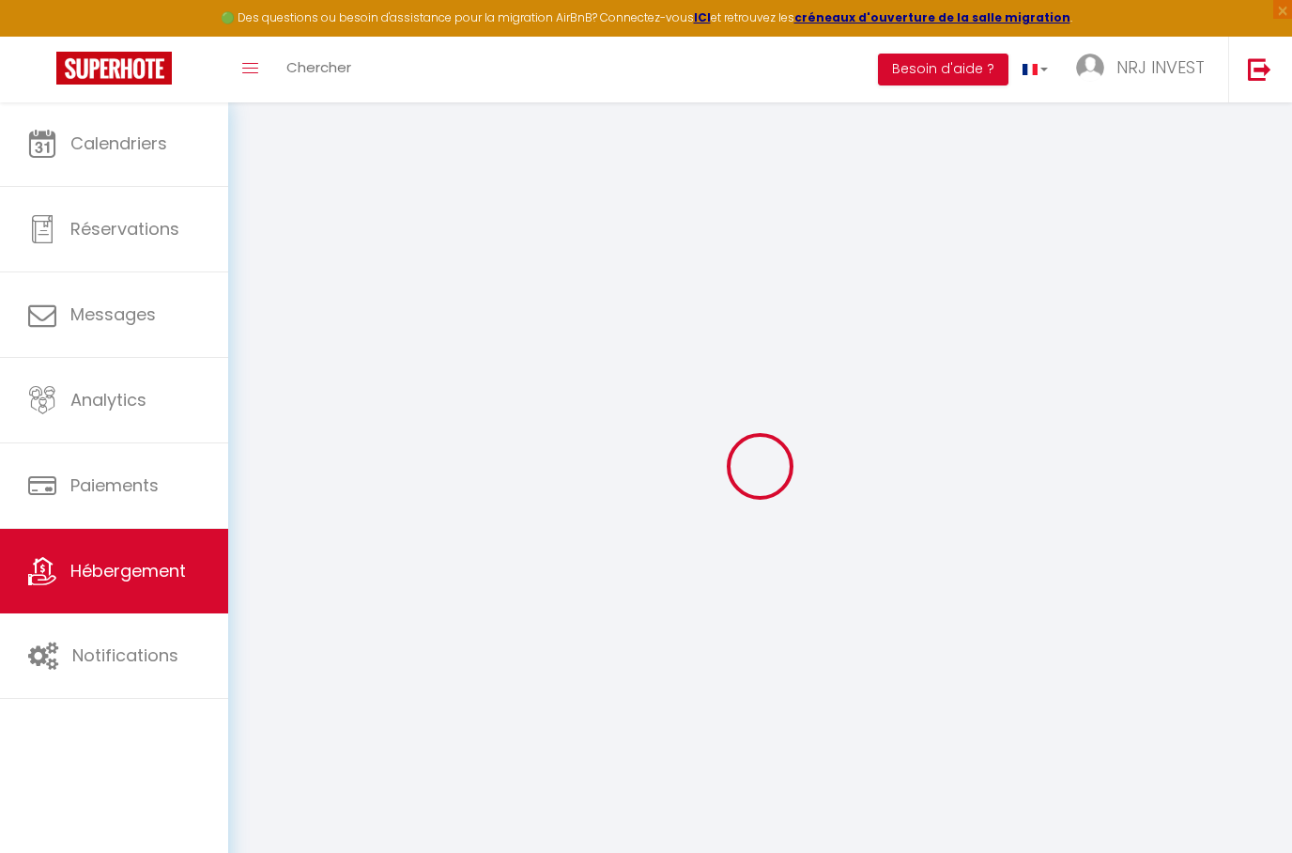
checkbox input "false"
select select
type input "Joly brise 1 [GEOGRAPHIC_DATA]/[GEOGRAPHIC_DATA]"
type input "[PERSON_NAME]"
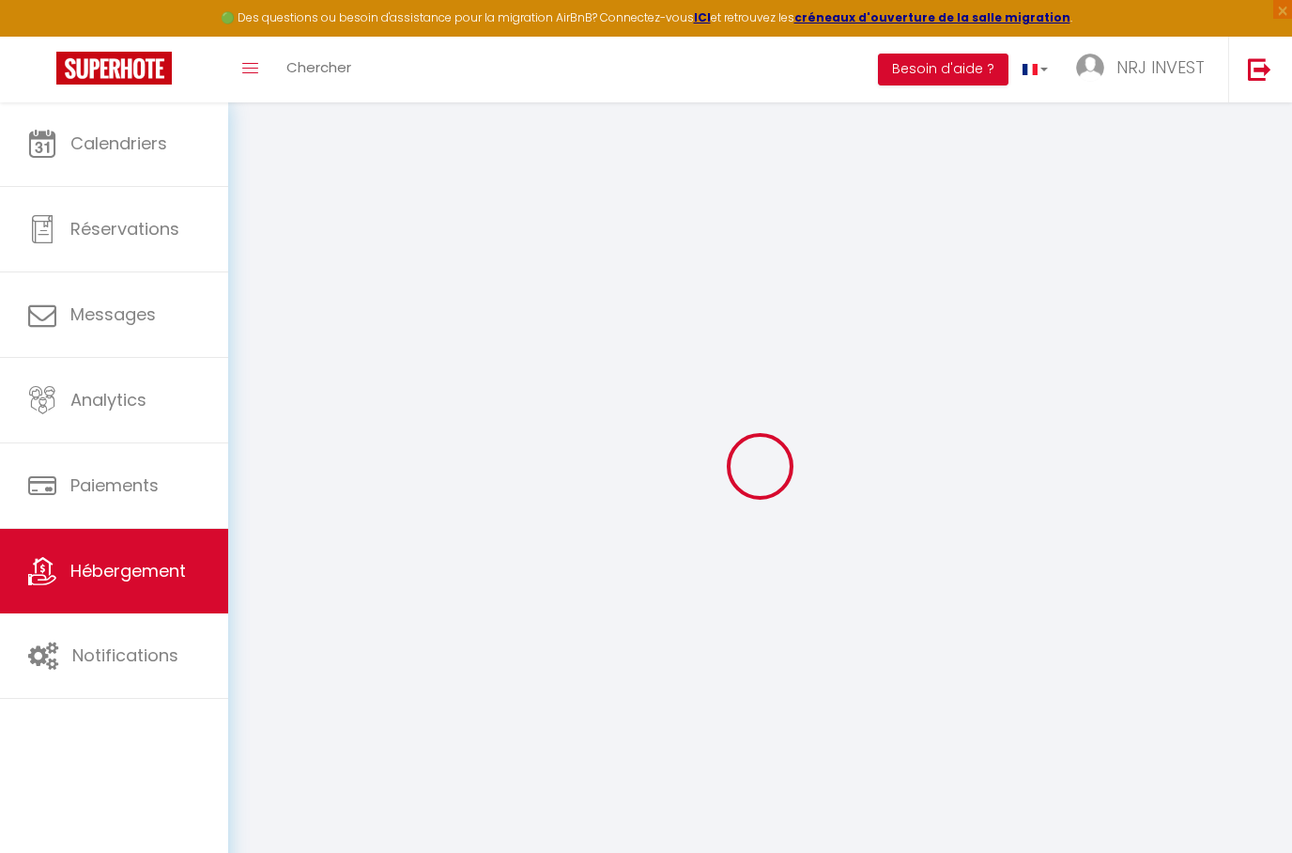
type input "hoarau"
type input "[PERSON_NAME]"
type input "97430"
type input "Tampon"
select select "2"
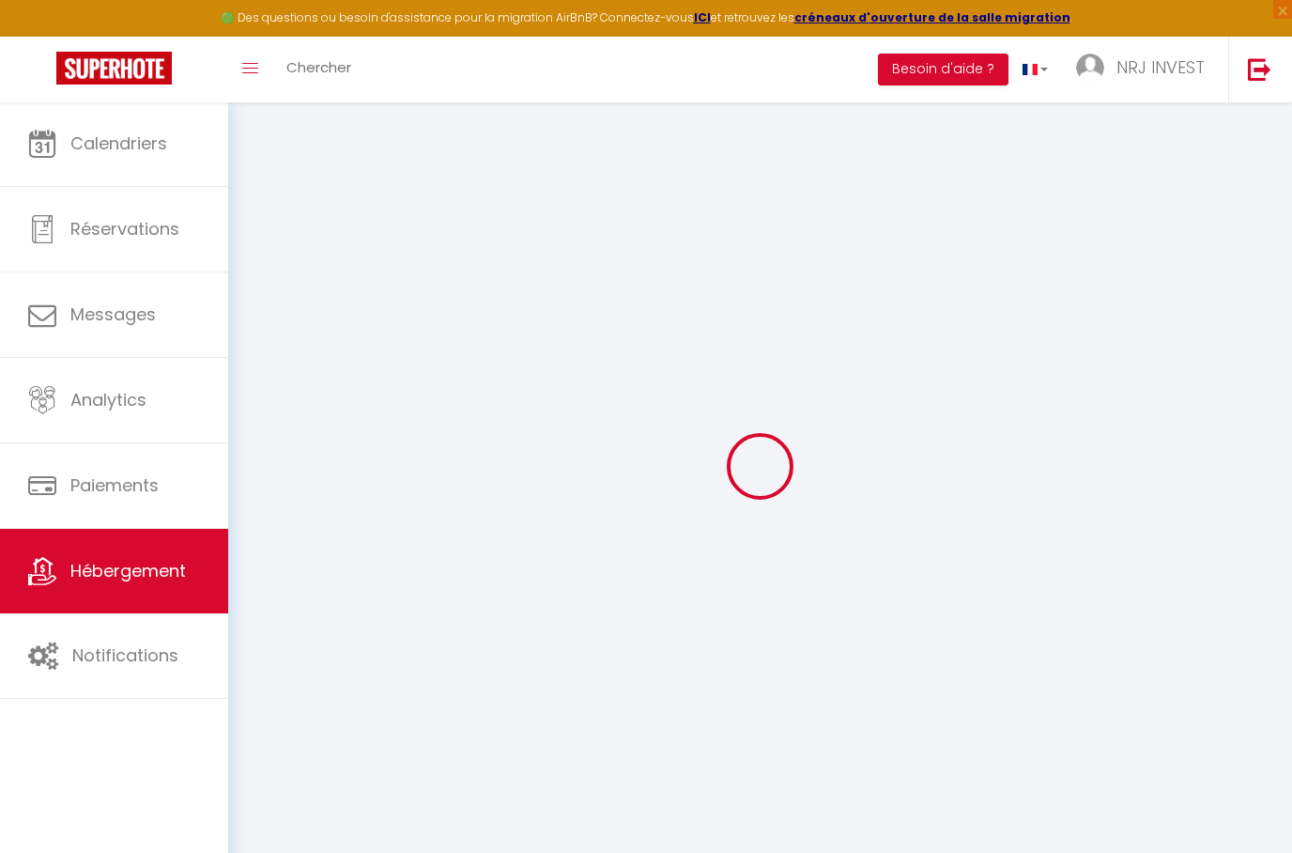
type input "90"
type input "50"
type input "5"
type input "4"
select select
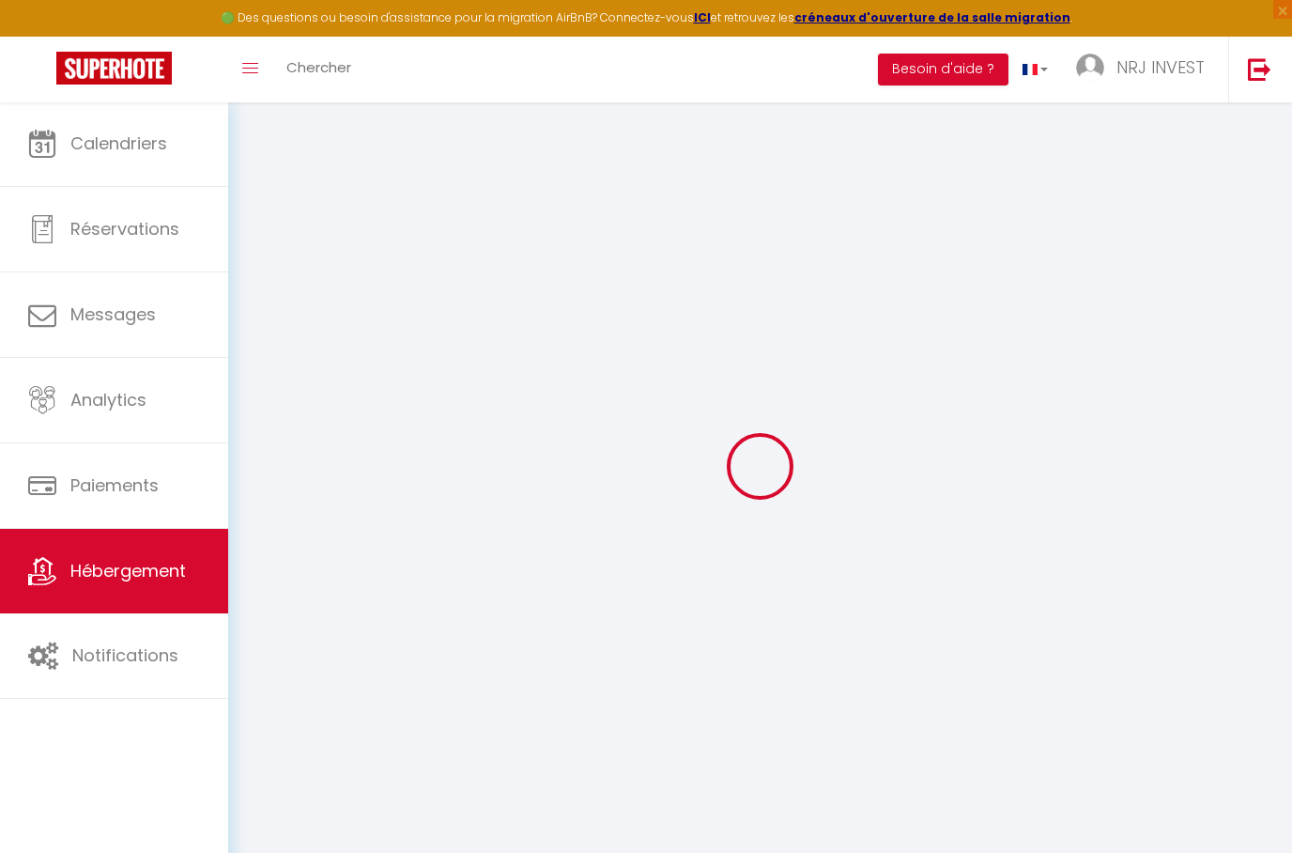
select select
type input "[STREET_ADDRESS][GEOGRAPHIC_DATA][PERSON_NAME]"
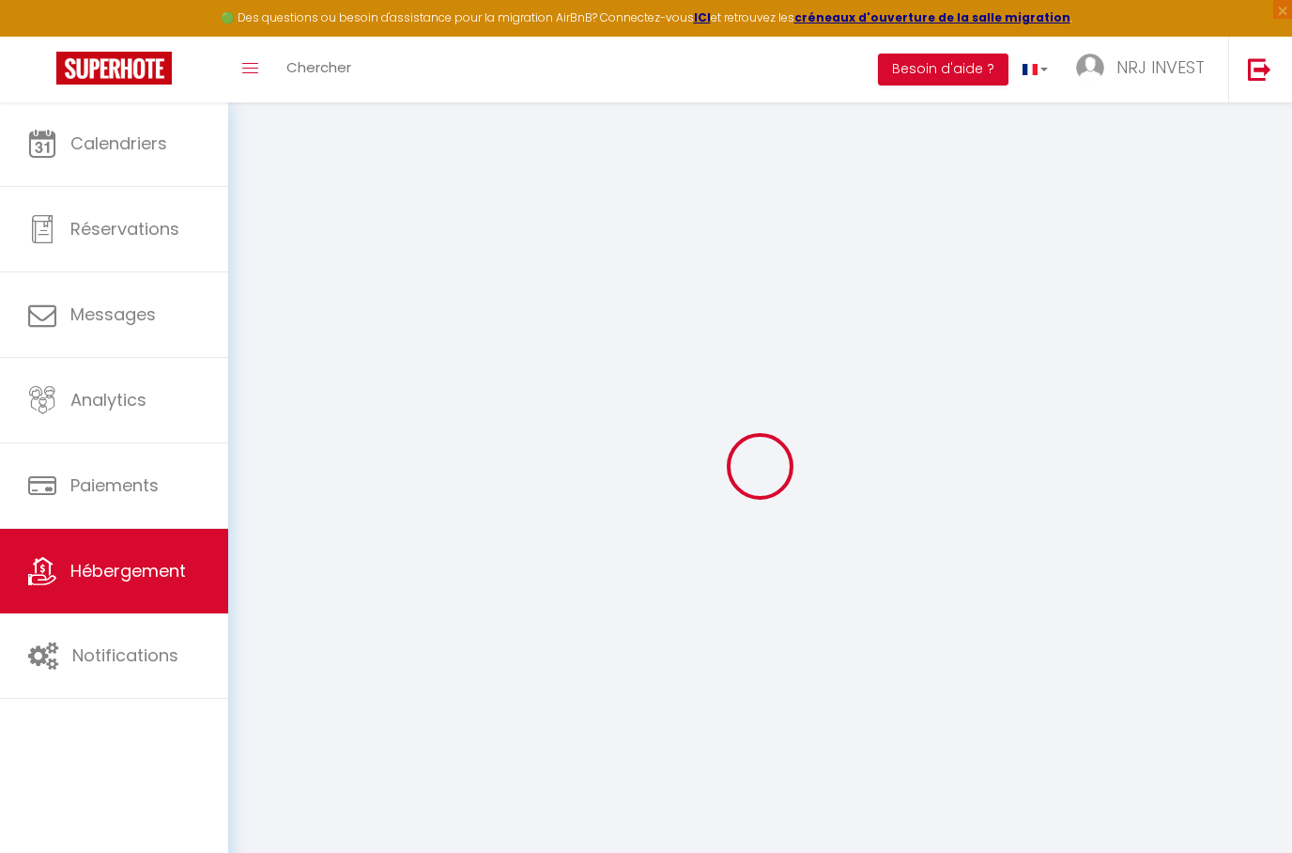
type input "97410"
type input "saint pierre"
select select "177"
type input "[EMAIL_ADDRESS][DOMAIN_NAME]"
select select "15397"
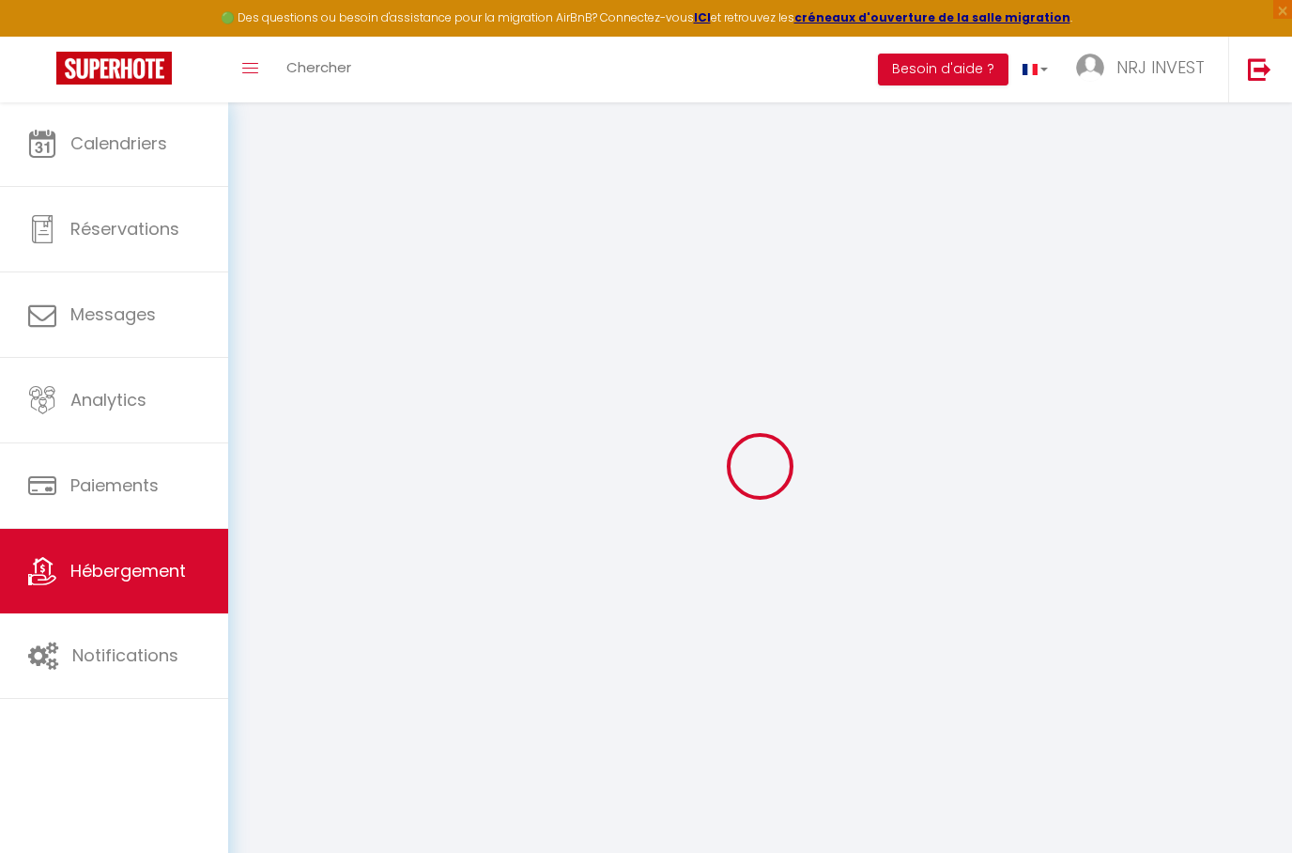
checkbox input "false"
radio input "true"
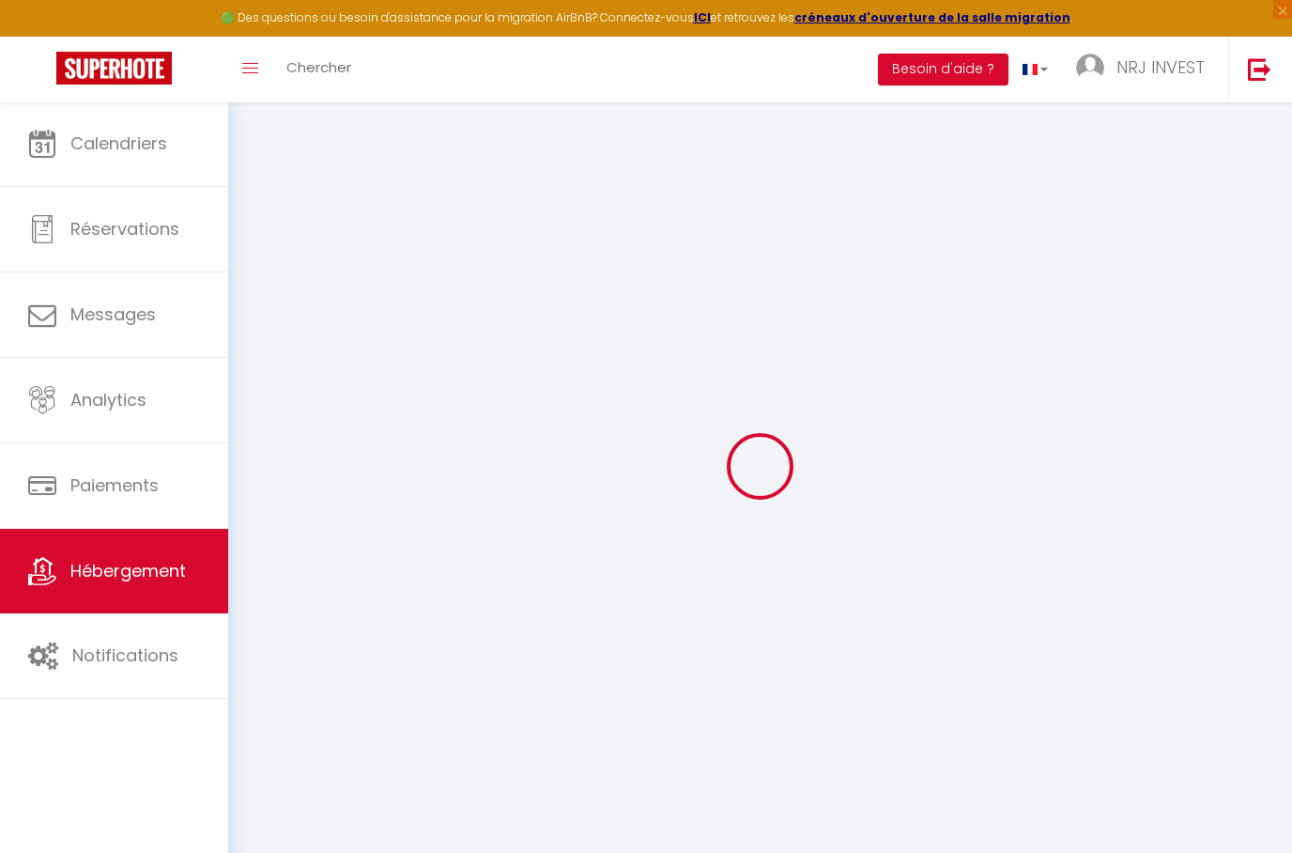
type input "0"
checkbox input "false"
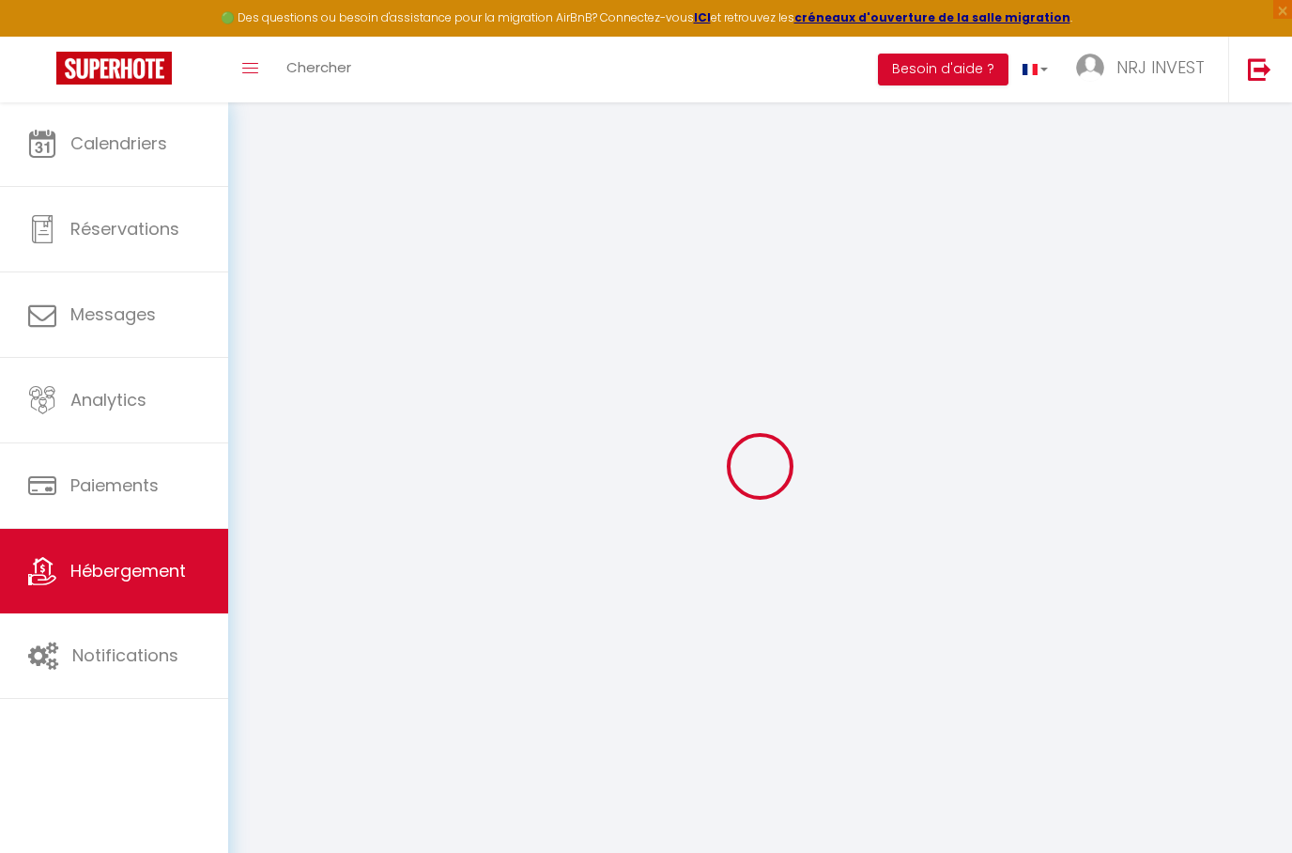
checkbox input "false"
select select "15:00"
select select "19:00"
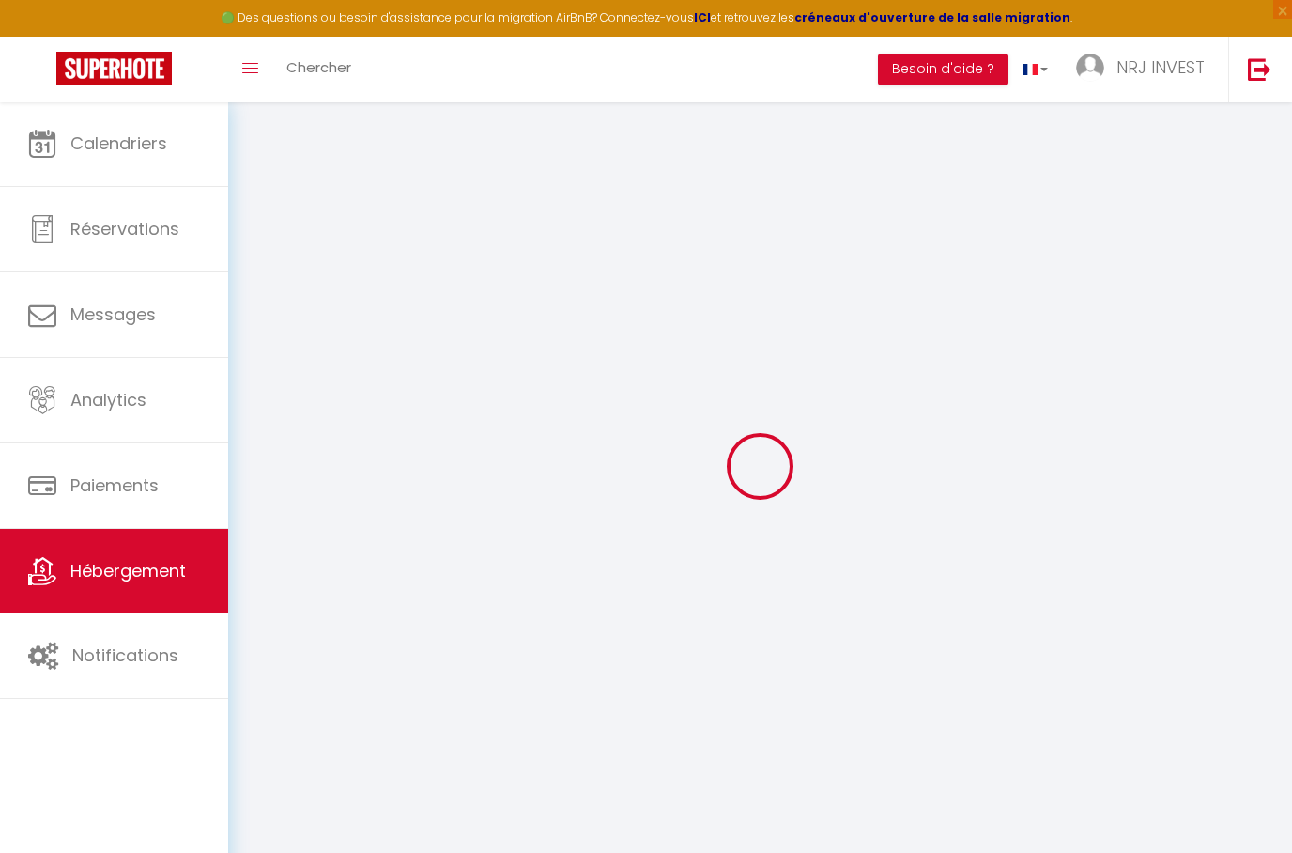
select select "11:00"
select select "30"
select select "120"
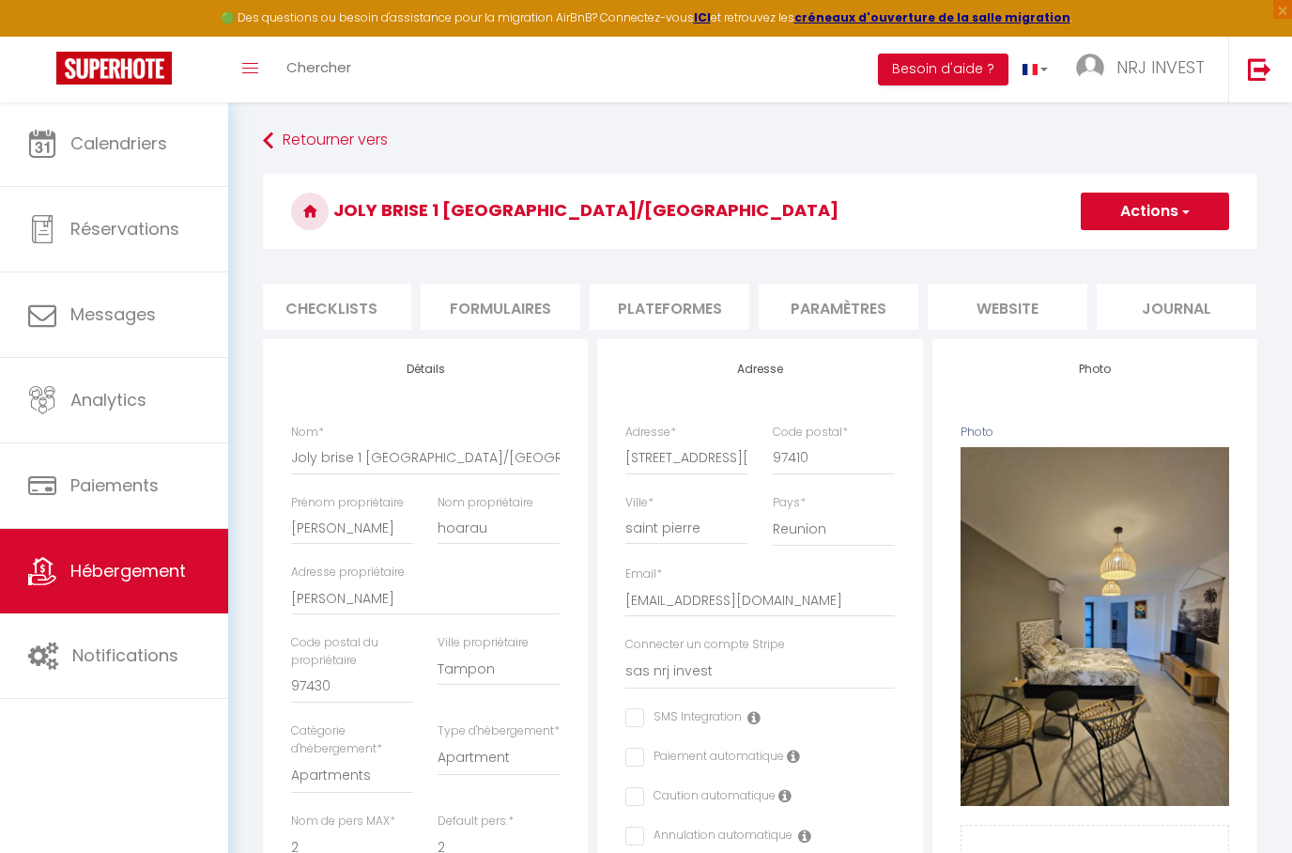
scroll to position [0, 686]
click at [985, 308] on li "website" at bounding box center [1009, 307] width 160 height 46
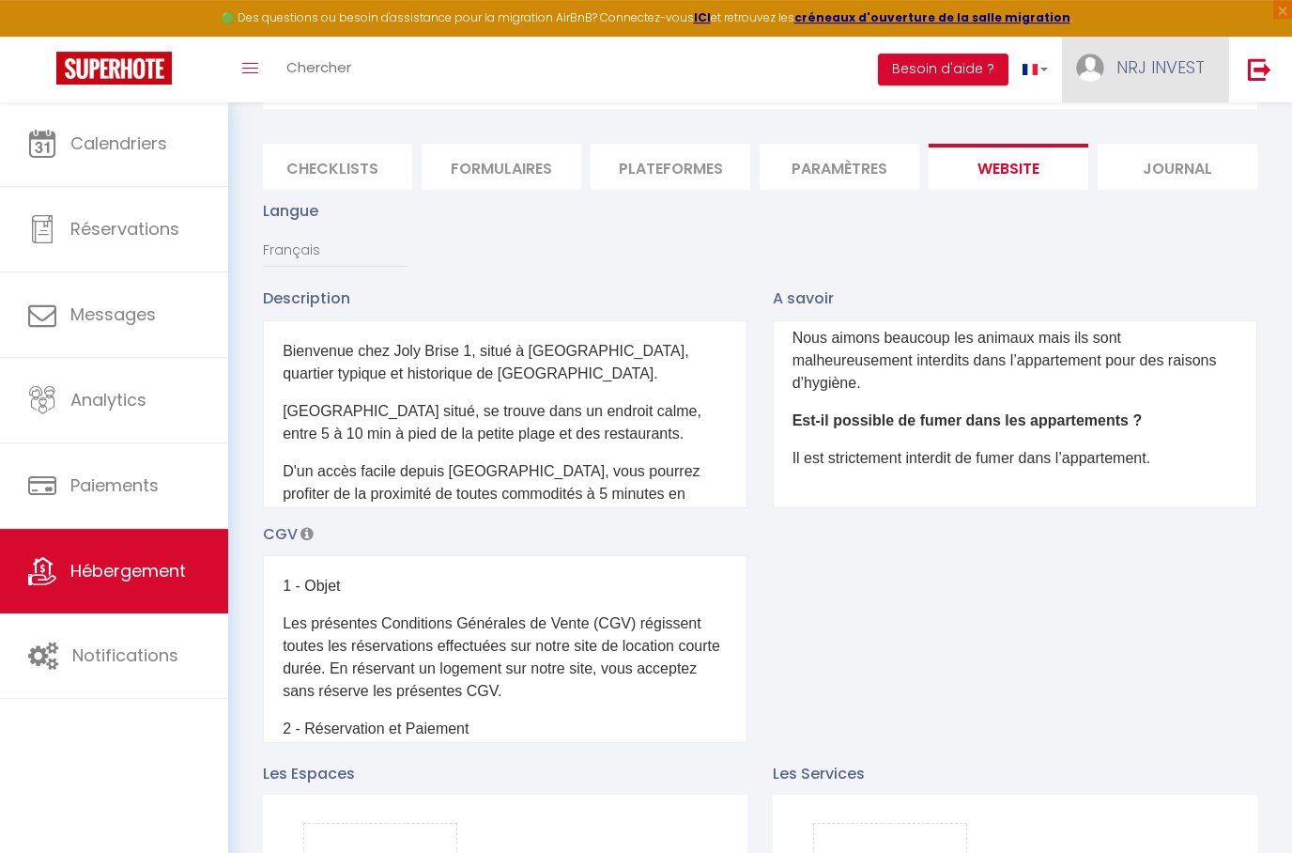
click at [1169, 87] on link "NRJ INVEST" at bounding box center [1145, 70] width 166 height 66
click at [1144, 126] on link "Paramètres" at bounding box center [1153, 131] width 139 height 32
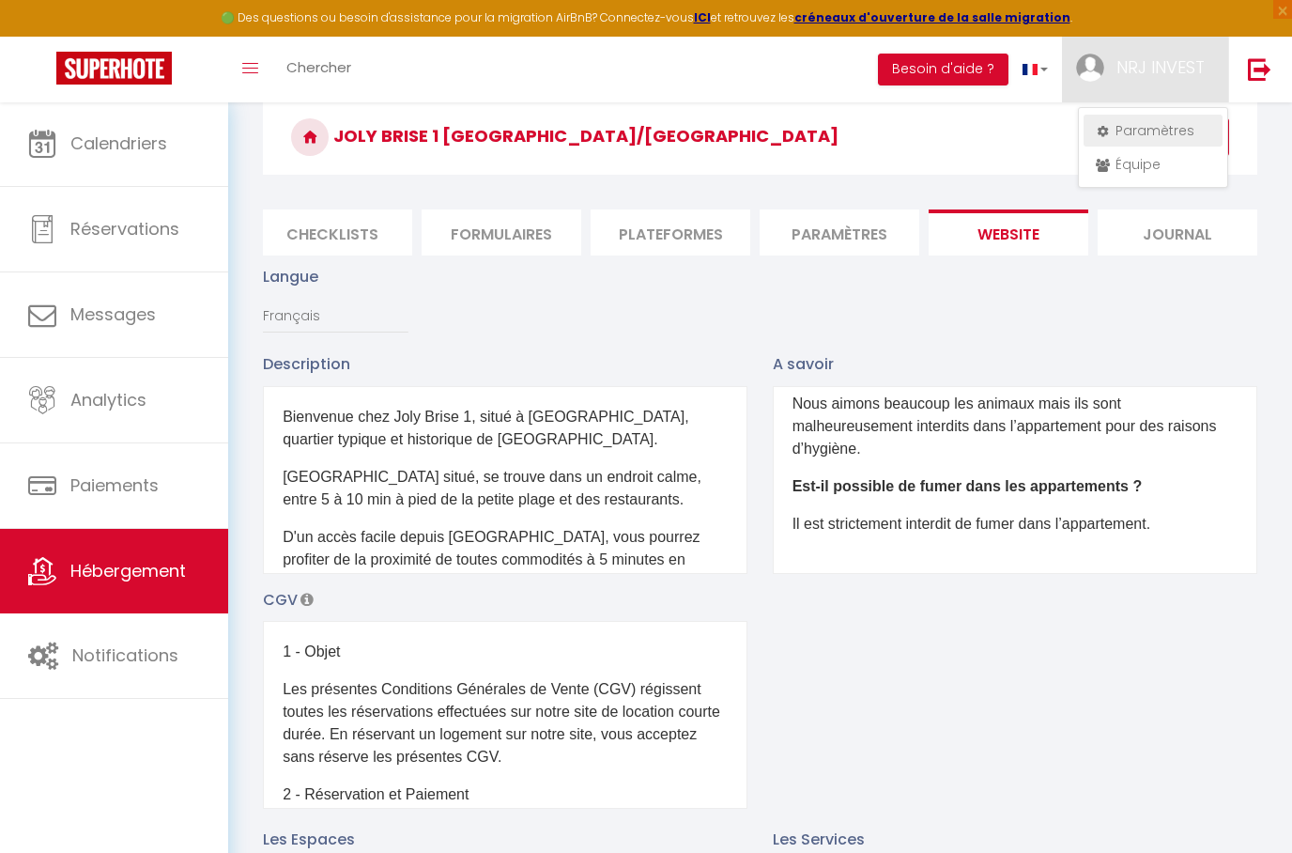
select select "28"
select select "fr"
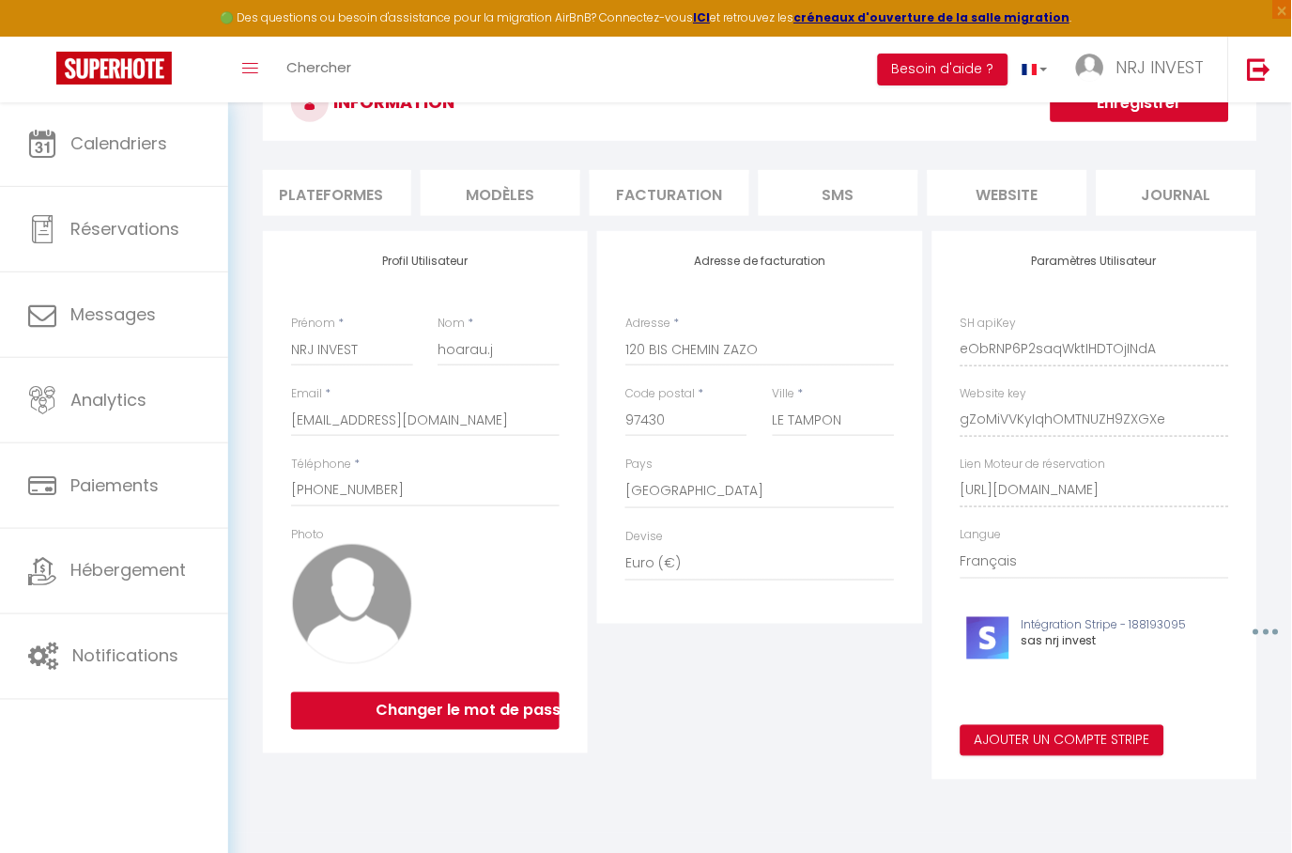
scroll to position [0, 348]
click at [1022, 210] on li "website" at bounding box center [1009, 193] width 160 height 46
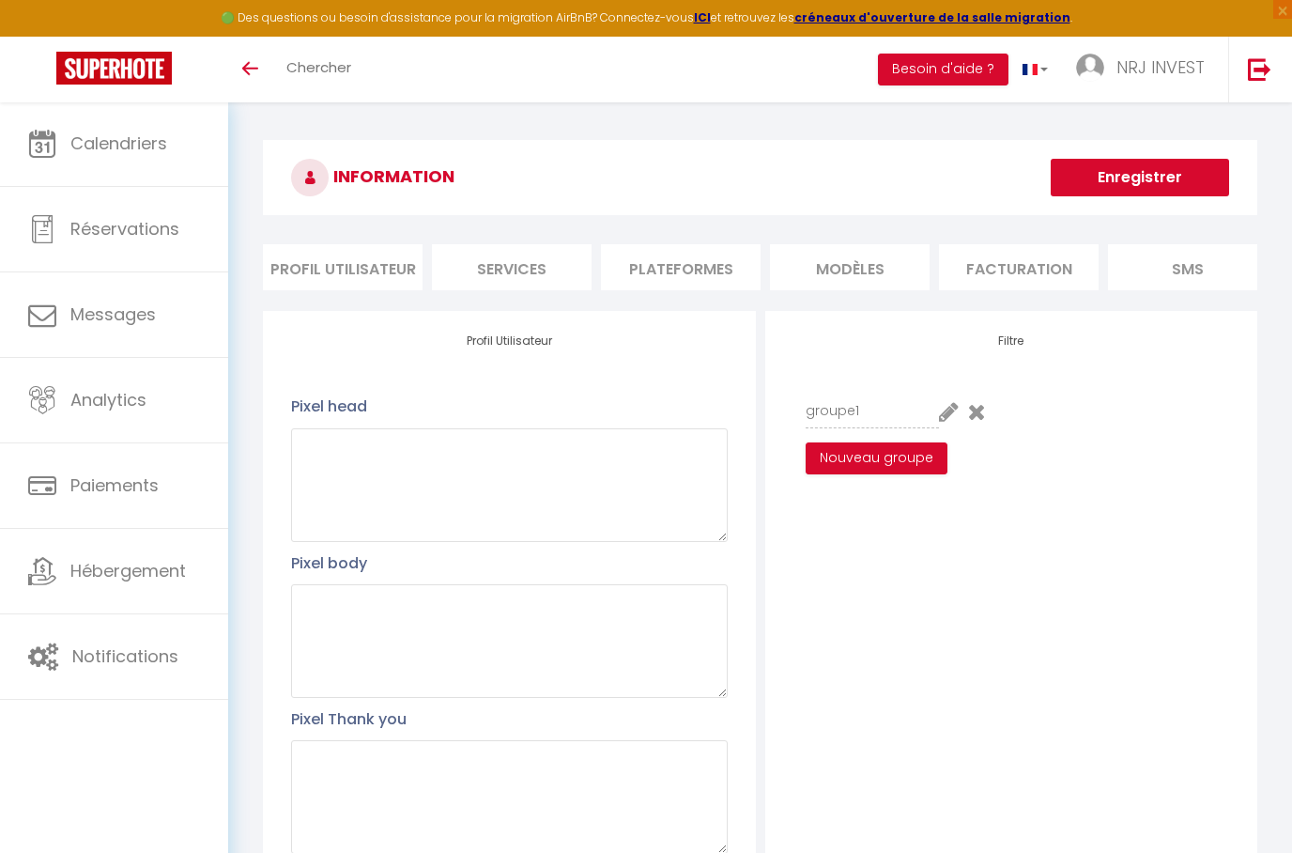
click at [984, 414] on icon at bounding box center [977, 411] width 18 height 23
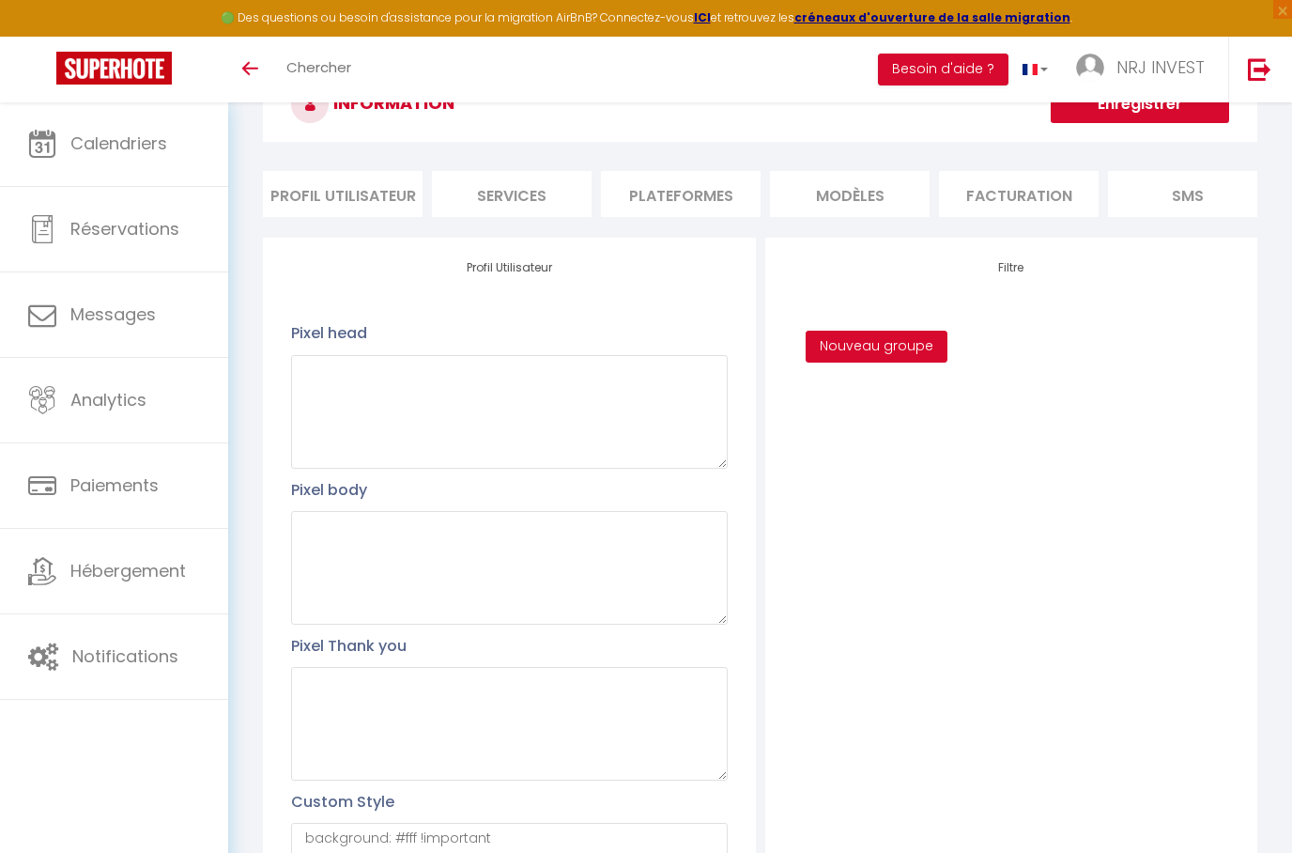
click at [910, 337] on button "Nouveau groupe" at bounding box center [877, 347] width 142 height 32
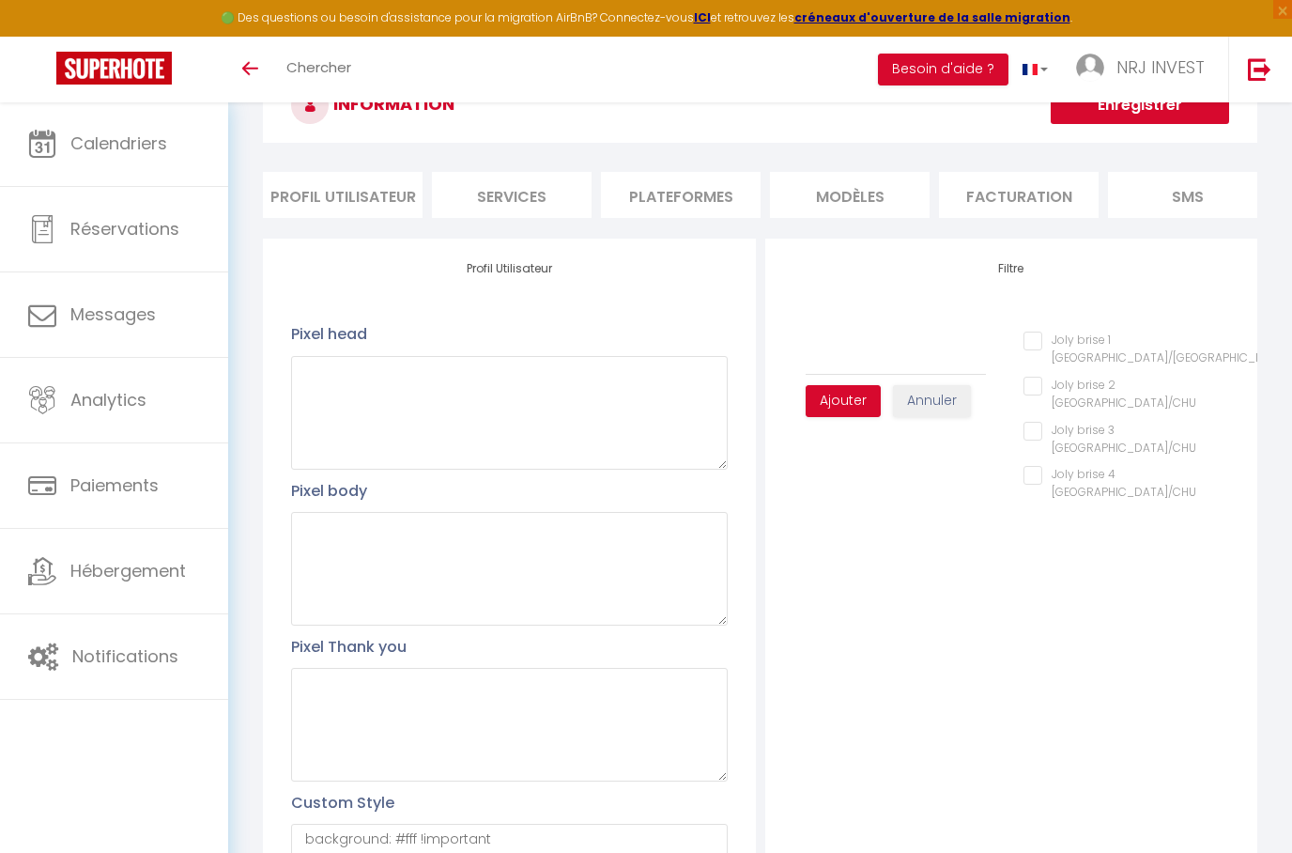
click at [1036, 335] on plage\/CHU "Joly brise 1 [GEOGRAPHIC_DATA]/[GEOGRAPHIC_DATA]" at bounding box center [1126, 340] width 206 height 19
checkbox plage\/CHU "true"
checkbox plage\/CHU "false"
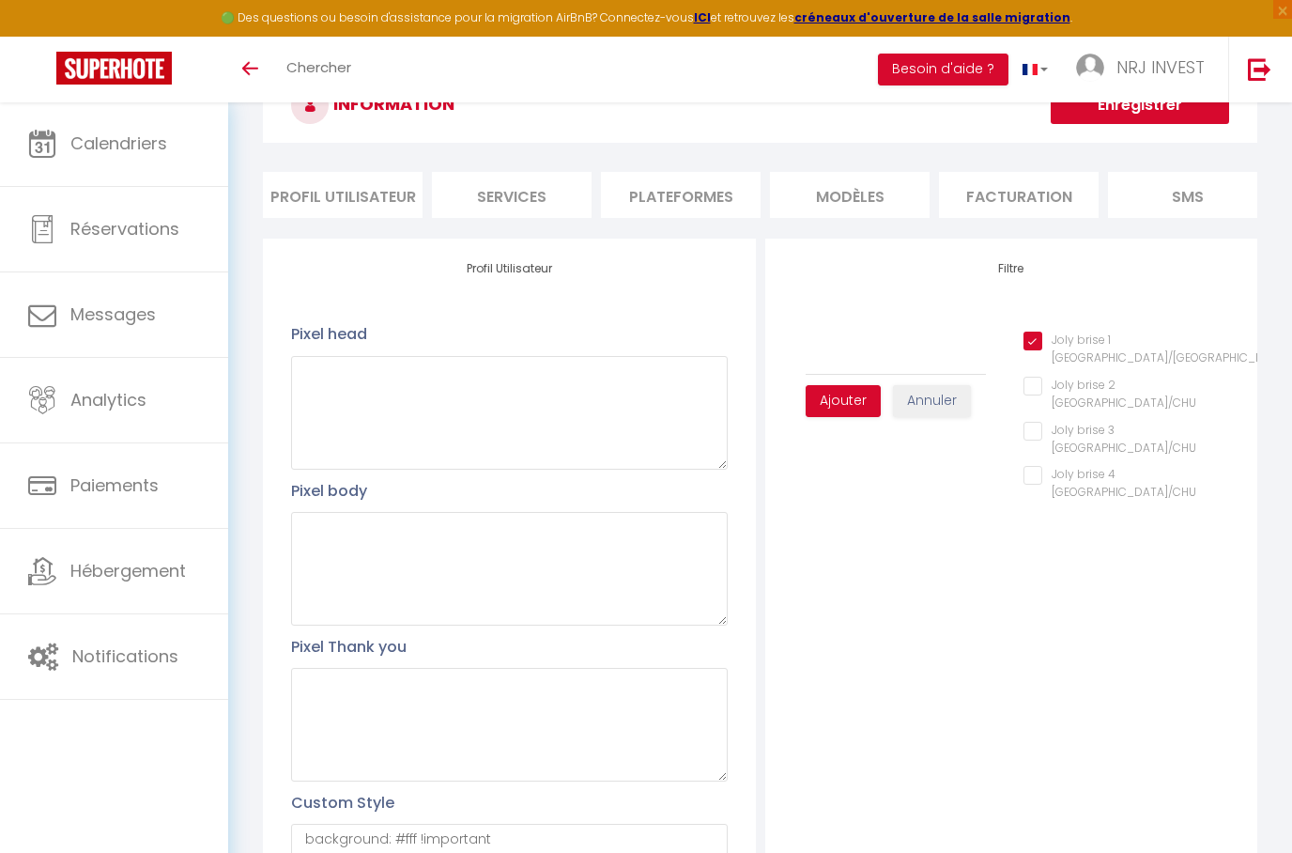
click at [1038, 388] on plage\/CHU "Joly brise 2 [GEOGRAPHIC_DATA]/CHU" at bounding box center [1126, 386] width 206 height 19
checkbox plage\/CHU "true"
checkbox plage\/CHU "false"
click at [1049, 427] on plage\/CHU "Joly brise 3 [GEOGRAPHIC_DATA]/CHU" at bounding box center [1126, 430] width 206 height 19
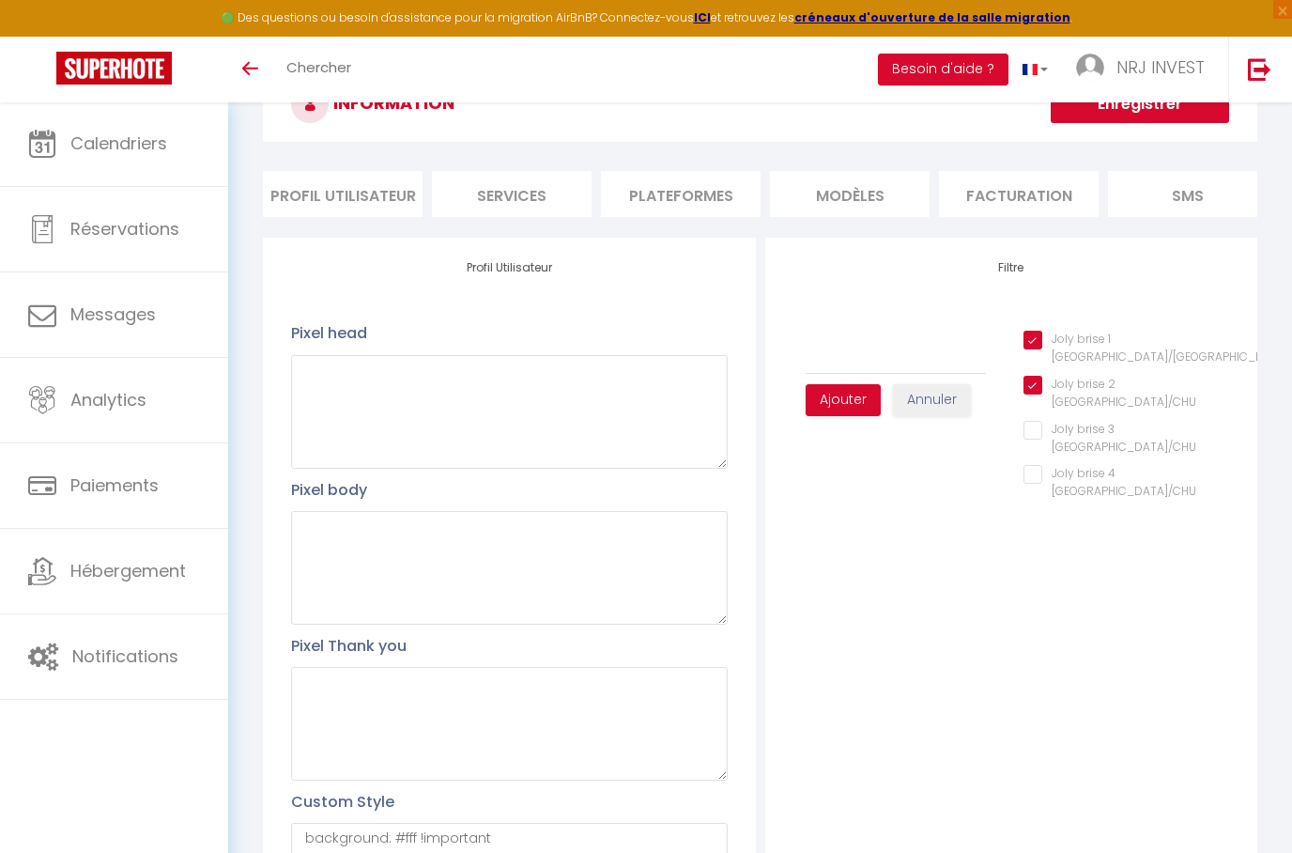
checkbox plage\/CHU "true"
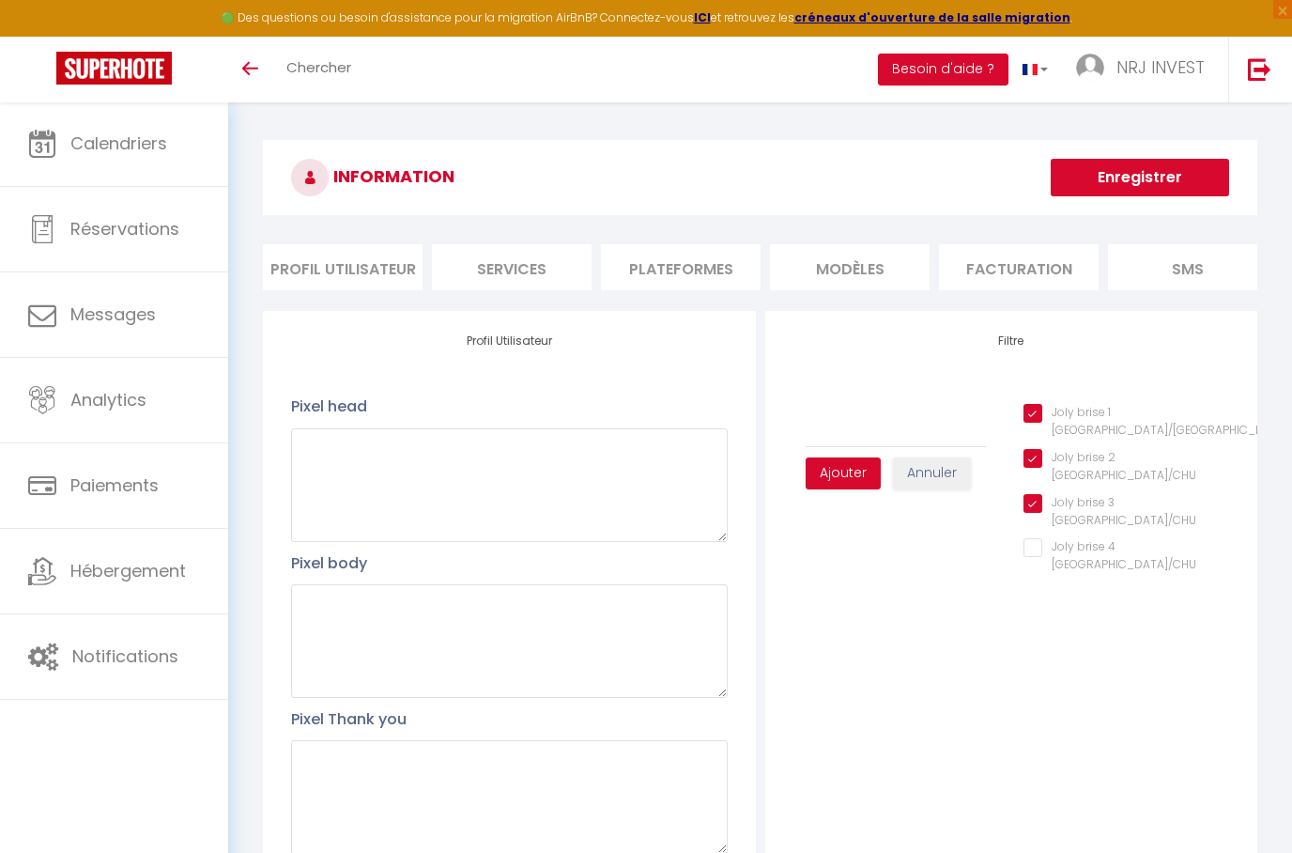
click at [1030, 546] on plage\/CHU "Joly brise 4 [GEOGRAPHIC_DATA]/CHU" at bounding box center [1126, 547] width 206 height 19
checkbox plage\/CHU "true"
click at [961, 436] on input "text" at bounding box center [896, 431] width 181 height 34
type input "groupe1"
click at [857, 477] on button "Ajouter" at bounding box center [843, 473] width 75 height 32
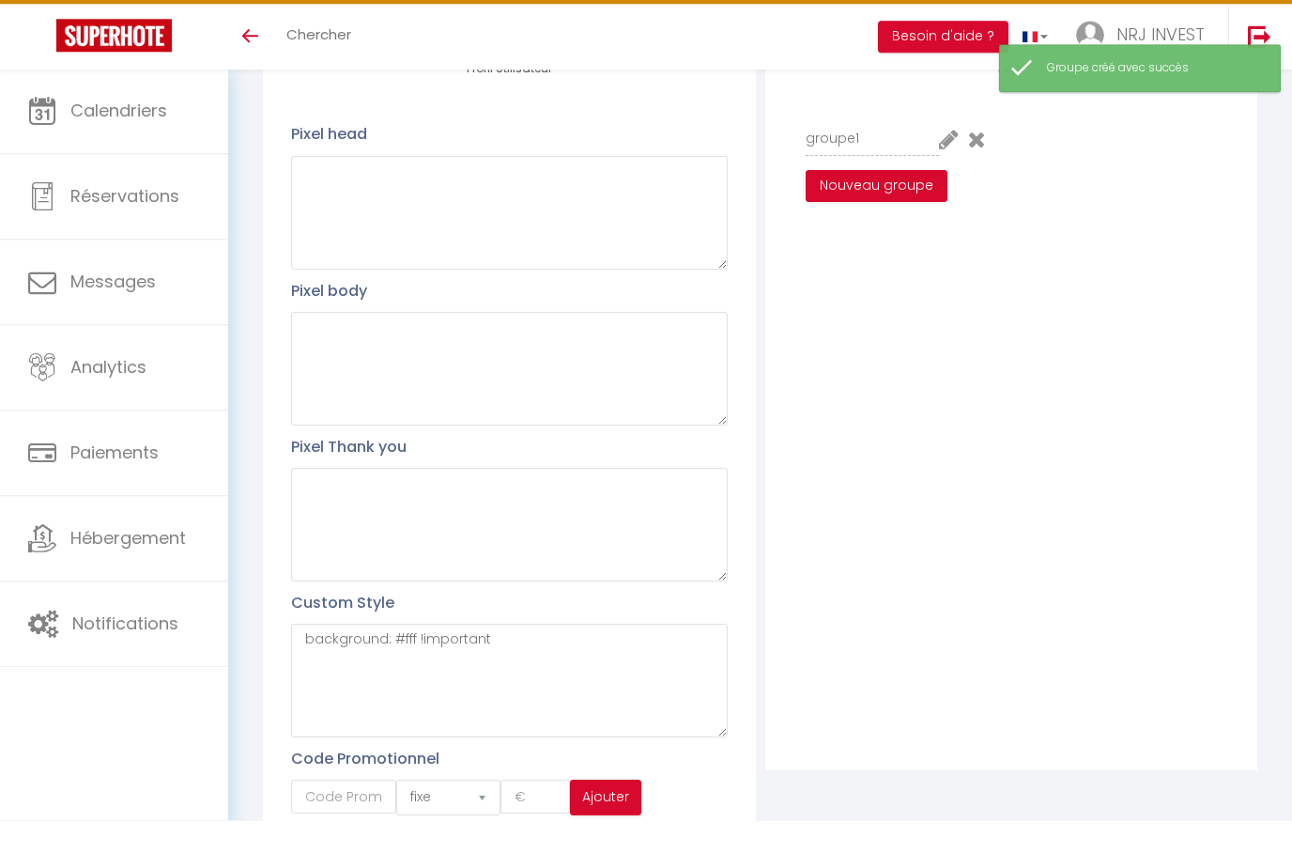
scroll to position [315, 0]
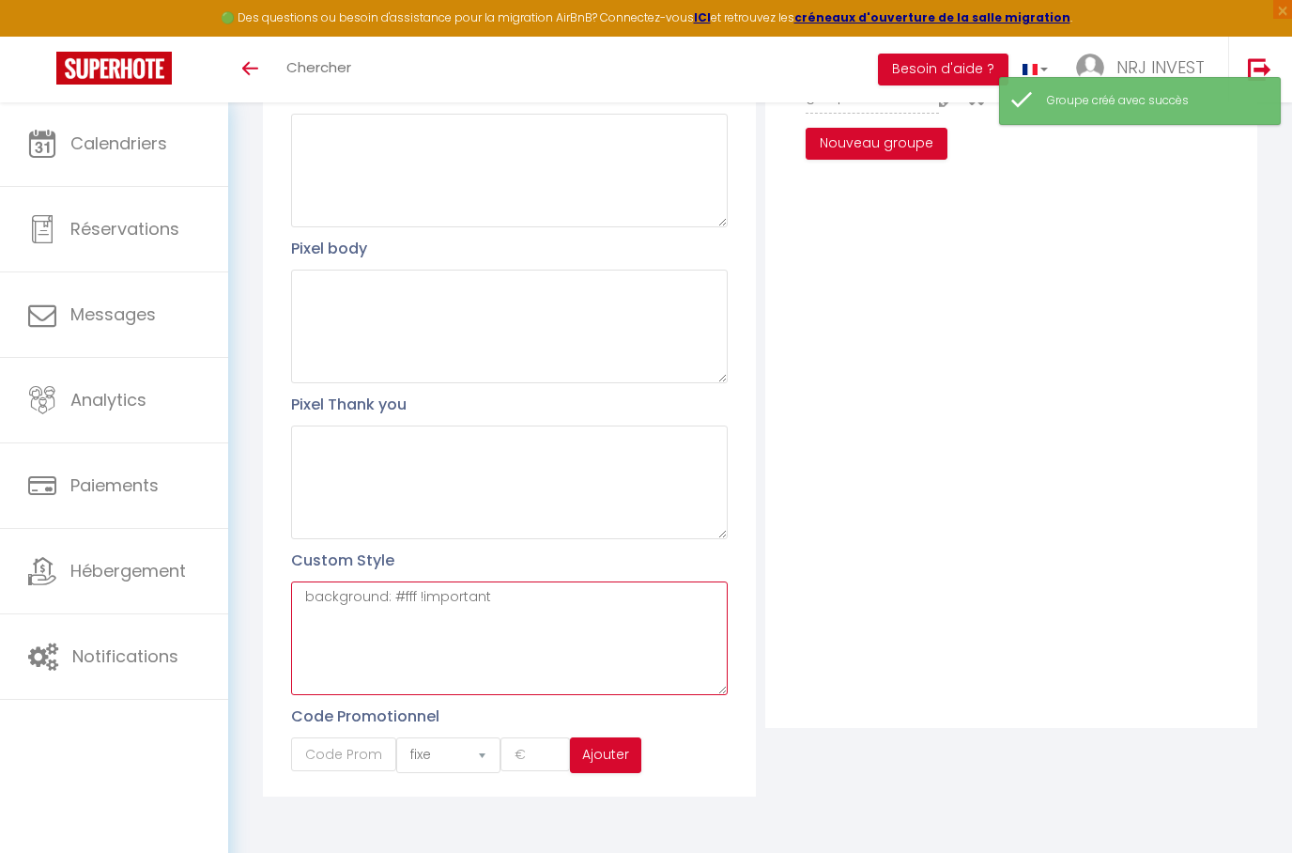
click at [353, 651] on textarea "background: #fff !important" at bounding box center [509, 638] width 436 height 114
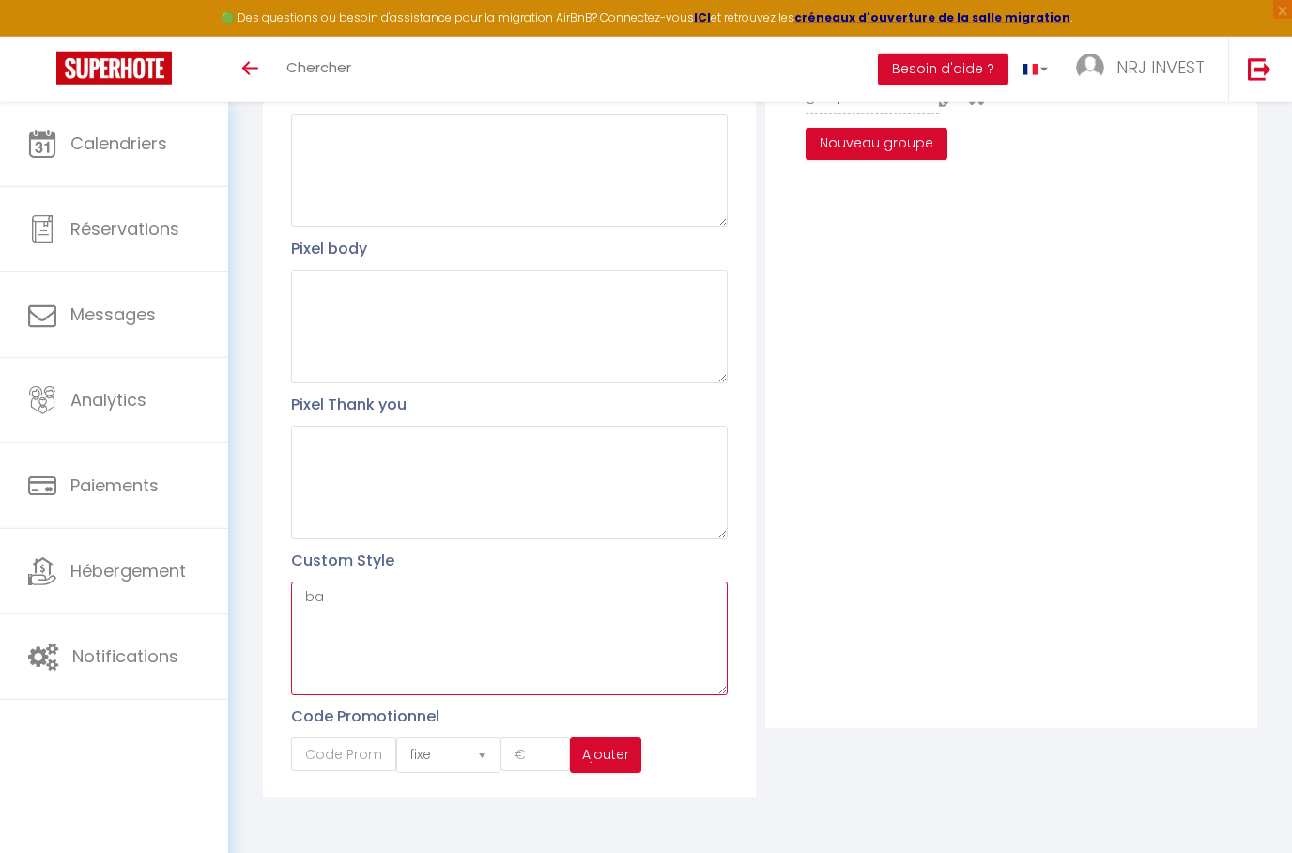
type textarea "b"
paste textarea "/* Cacher la barre de recherche / filtres */ .search-bar, .filters, [class*="se…"
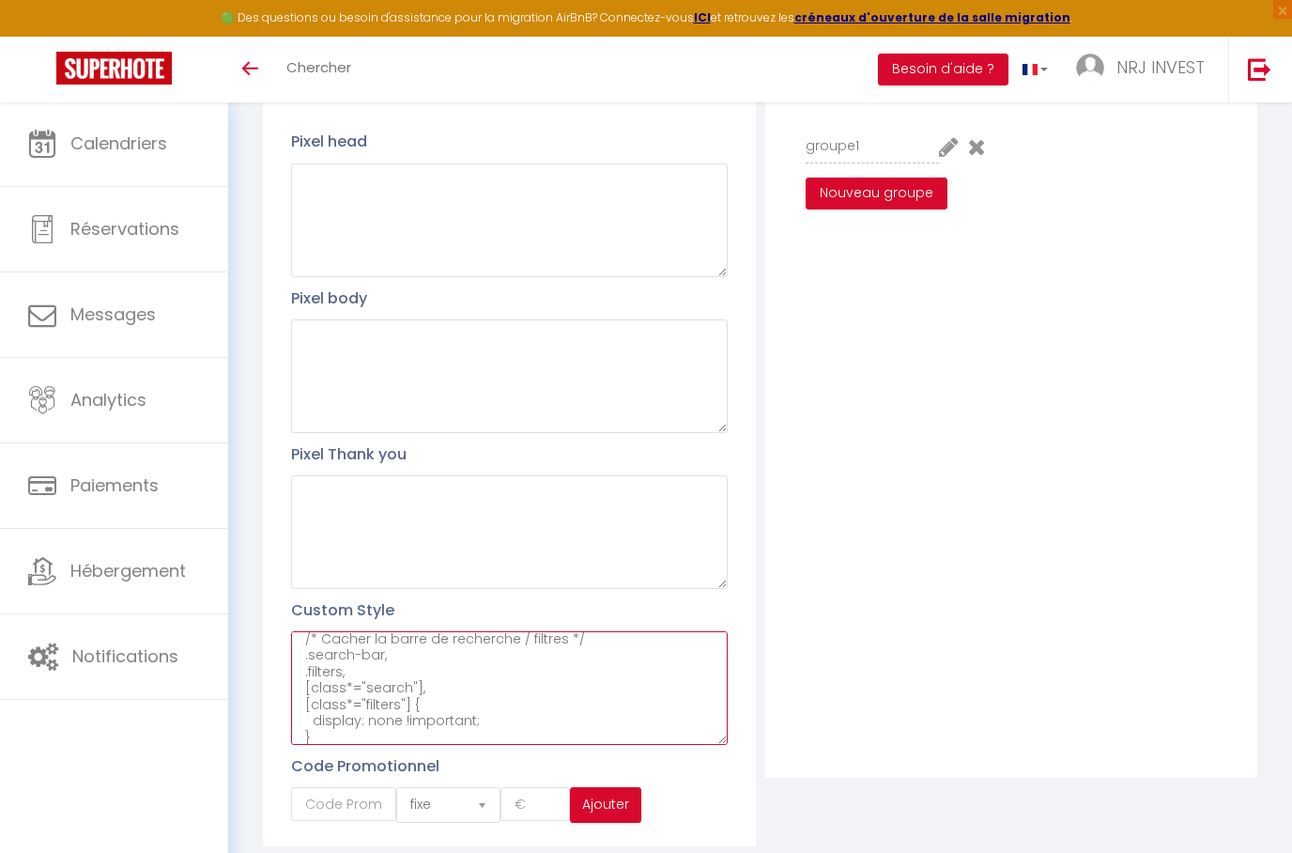
scroll to position [0, 0]
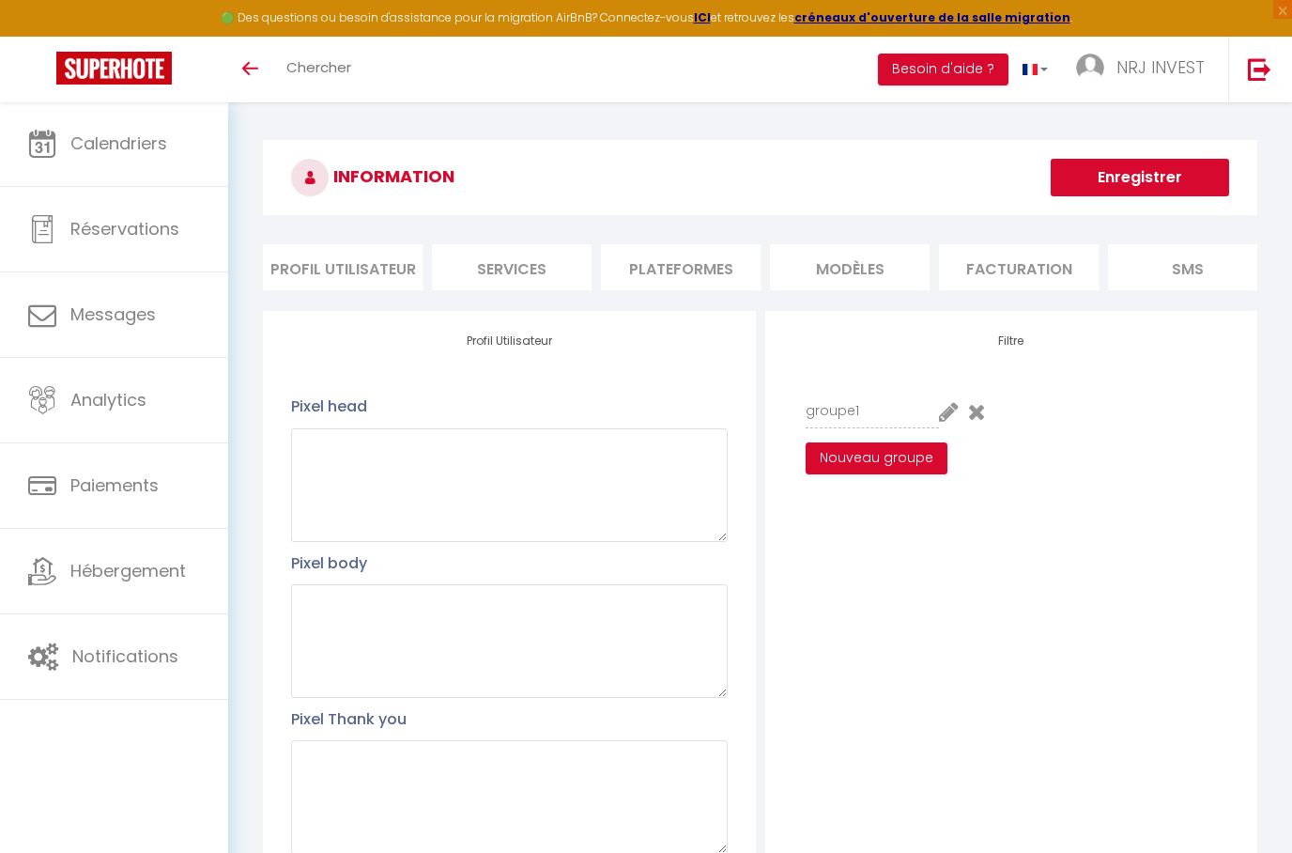
click at [1173, 186] on button "Enregistrer" at bounding box center [1140, 178] width 178 height 38
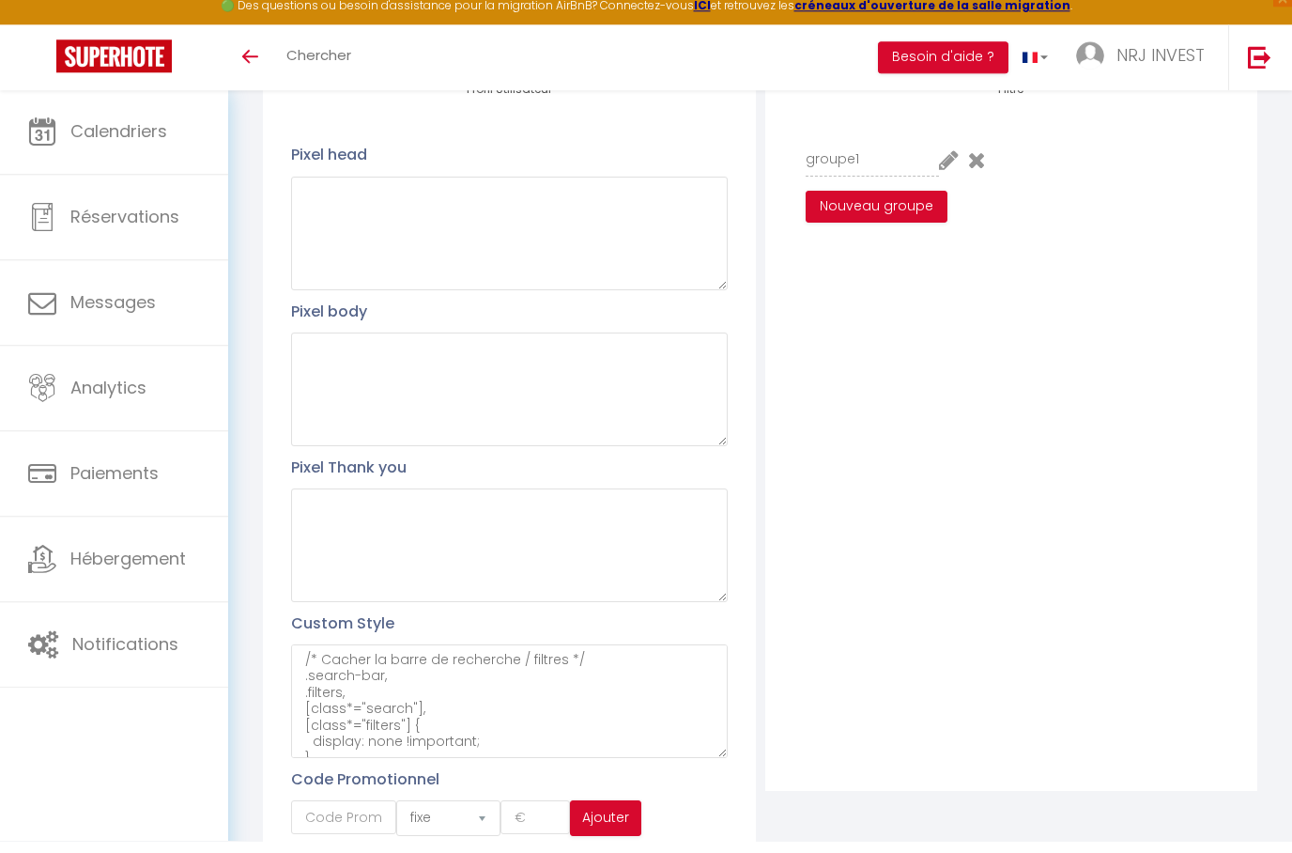
scroll to position [315, 0]
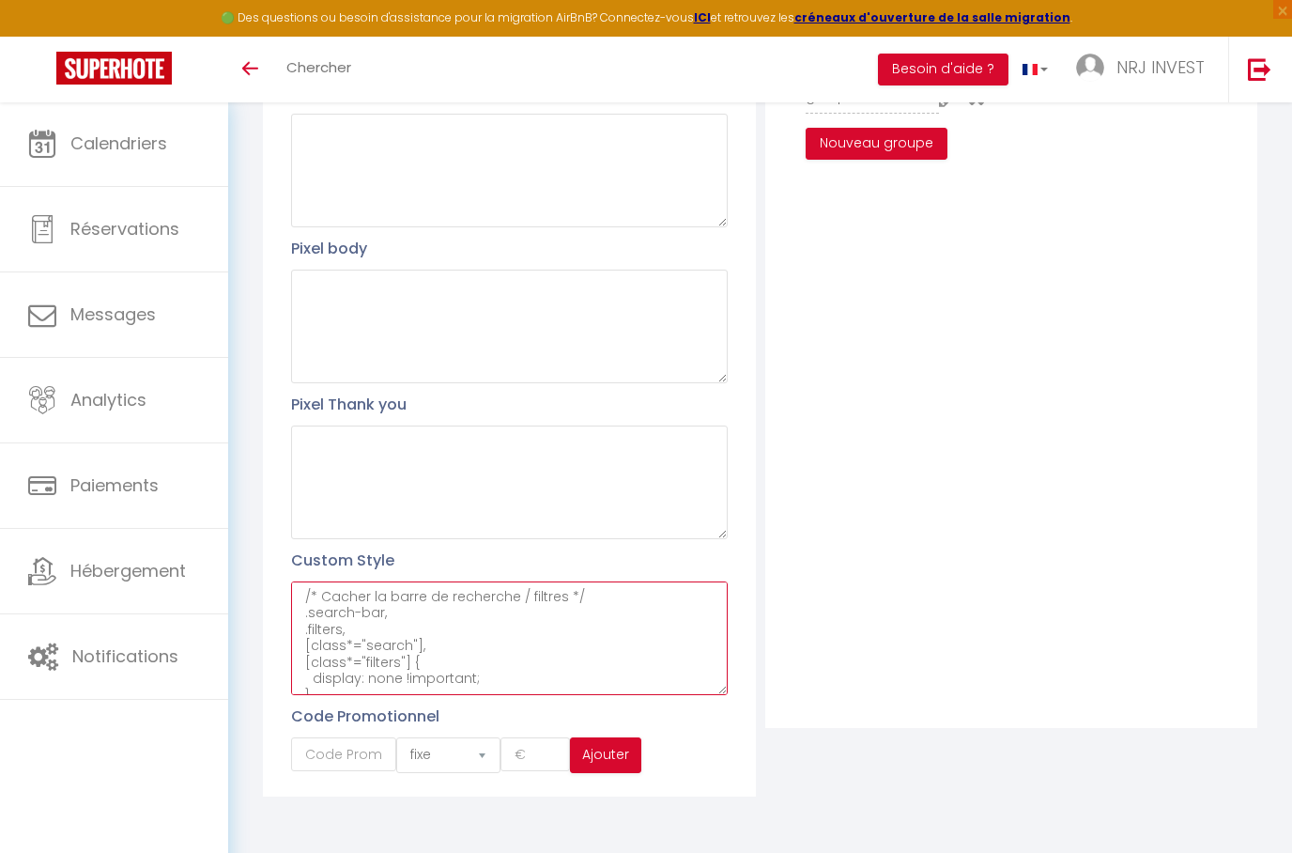
click at [372, 638] on textarea "/* Cacher la barre de recherche / filtres */ .search-bar, .filters, [class*="se…" at bounding box center [509, 638] width 436 height 114
click at [340, 610] on textarea "/* Cacher la barre de recherche / filtres */ .search-bar, .filters, [class*="se…" at bounding box center [509, 638] width 436 height 114
click at [342, 600] on textarea "/* Cacher la barre de recherche / filtres */ .search-bar, .filters, [class*="se…" at bounding box center [509, 638] width 436 height 114
click at [322, 592] on textarea "/* Cacher la barre de reche" at bounding box center [509, 638] width 436 height 114
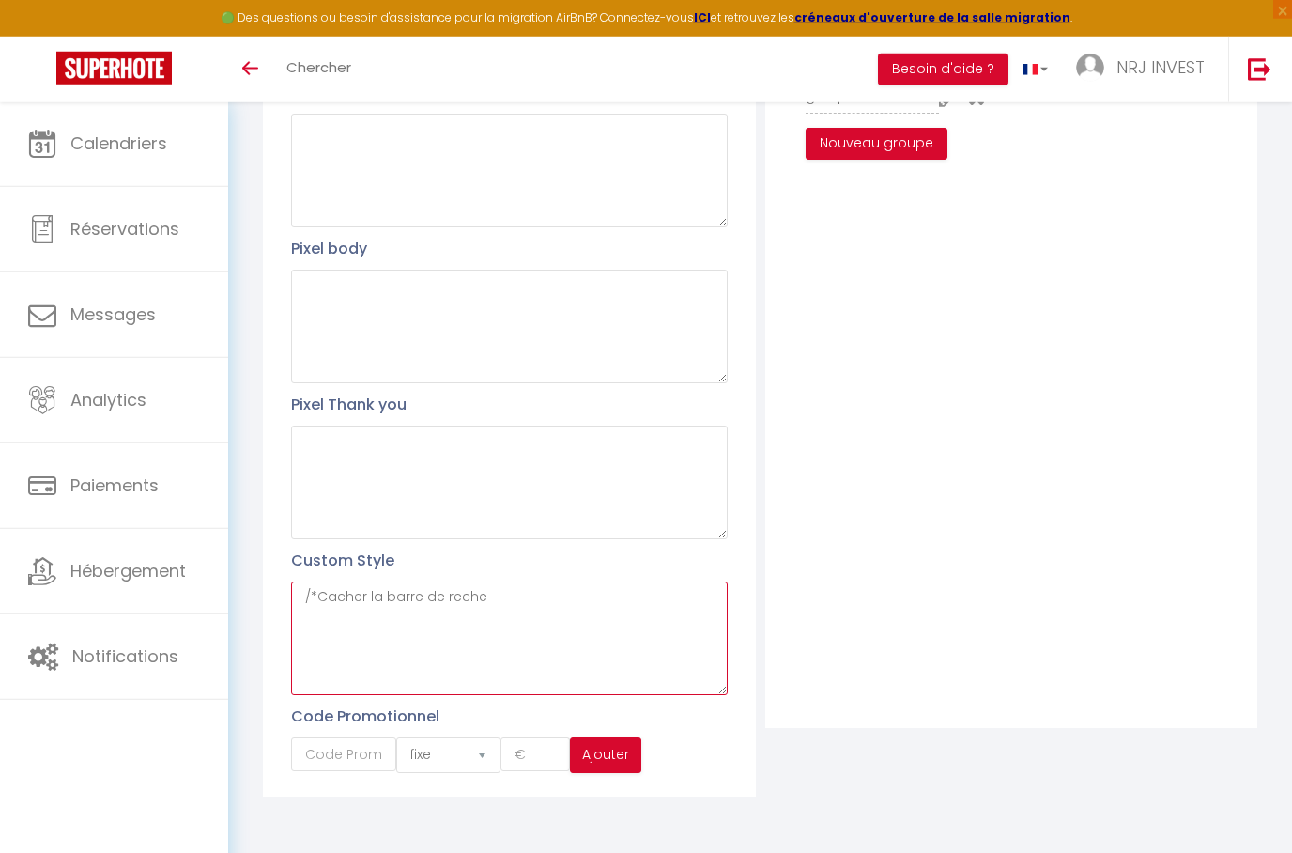
click at [320, 592] on textarea "/*Cacher la barre de reche" at bounding box center [509, 638] width 436 height 114
click at [347, 587] on textarea "l de reche" at bounding box center [509, 638] width 436 height 114
click at [352, 593] on textarea "l de reche" at bounding box center [509, 638] width 436 height 114
type textarea "l"
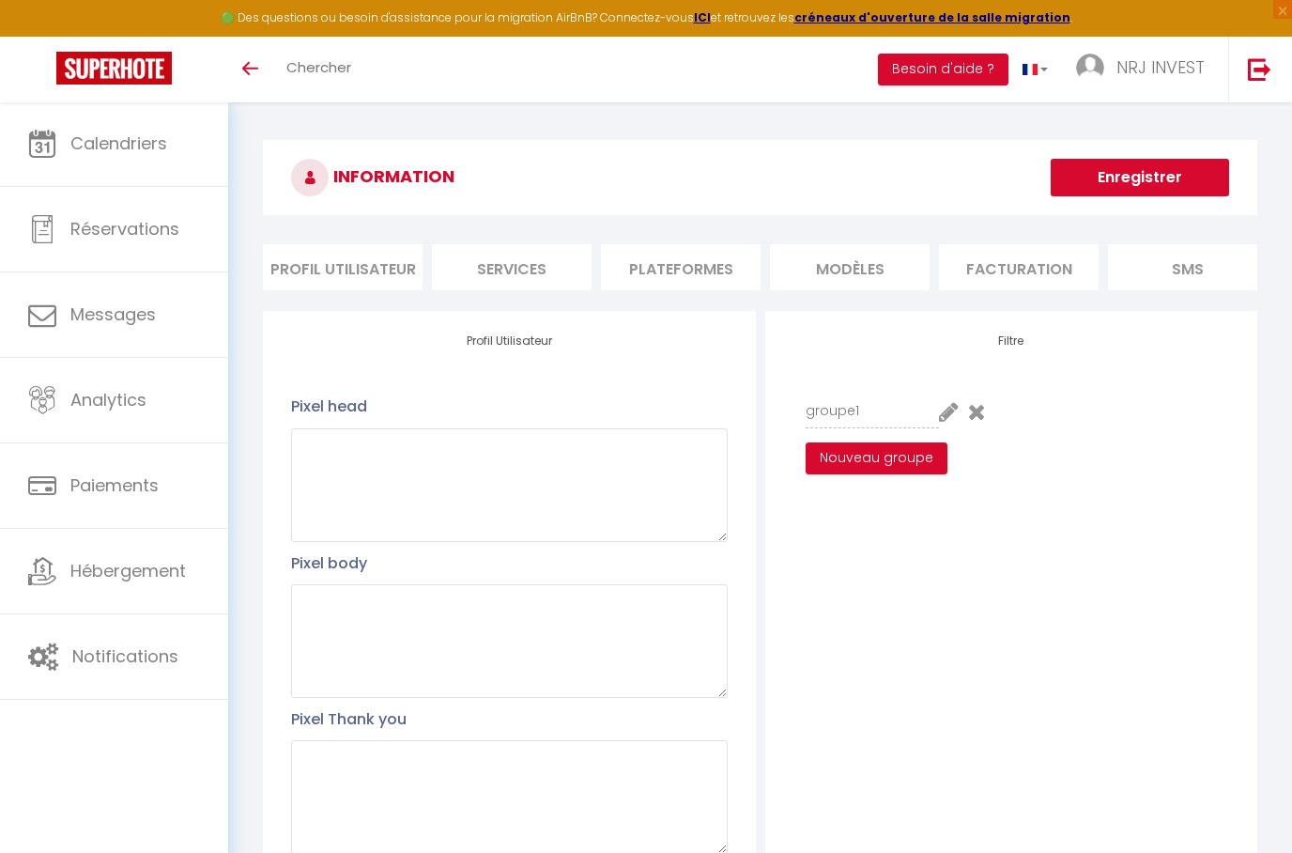
click at [1176, 185] on button "Enregistrer" at bounding box center [1140, 178] width 178 height 38
